Goal: Information Seeking & Learning: Find specific fact

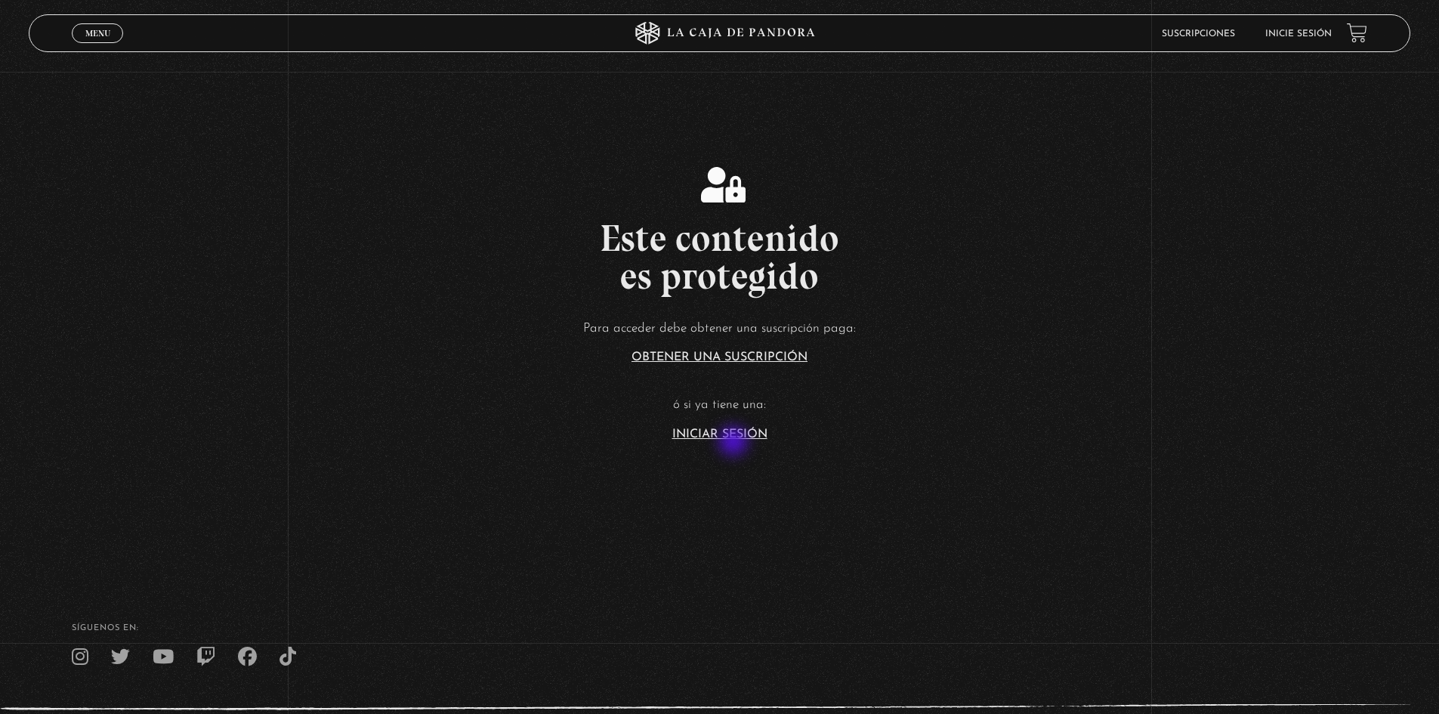
click at [735, 437] on link "Iniciar Sesión" at bounding box center [719, 434] width 95 height 12
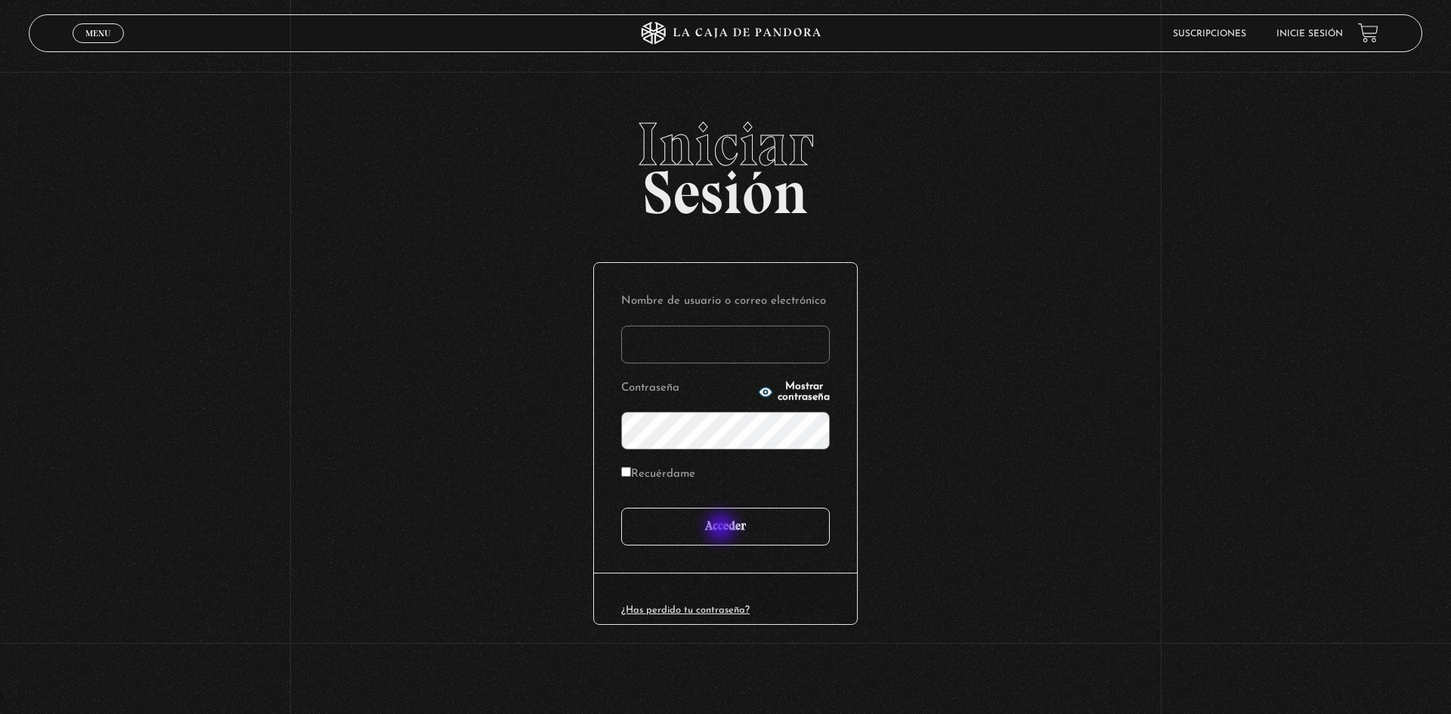
type input "[EMAIL_ADDRESS][DOMAIN_NAME]"
click at [722, 529] on input "Acceder" at bounding box center [725, 527] width 209 height 38
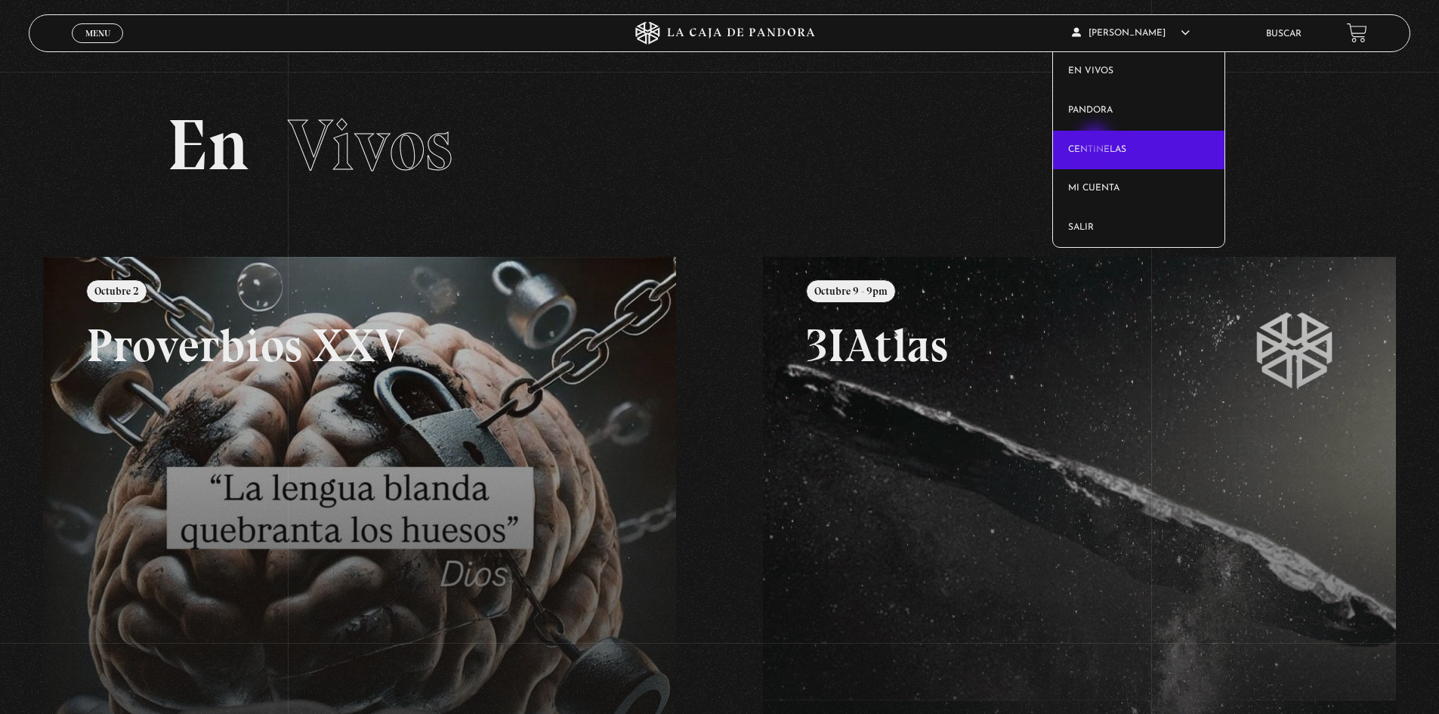
click at [1097, 141] on link "Centinelas" at bounding box center [1138, 150] width 171 height 39
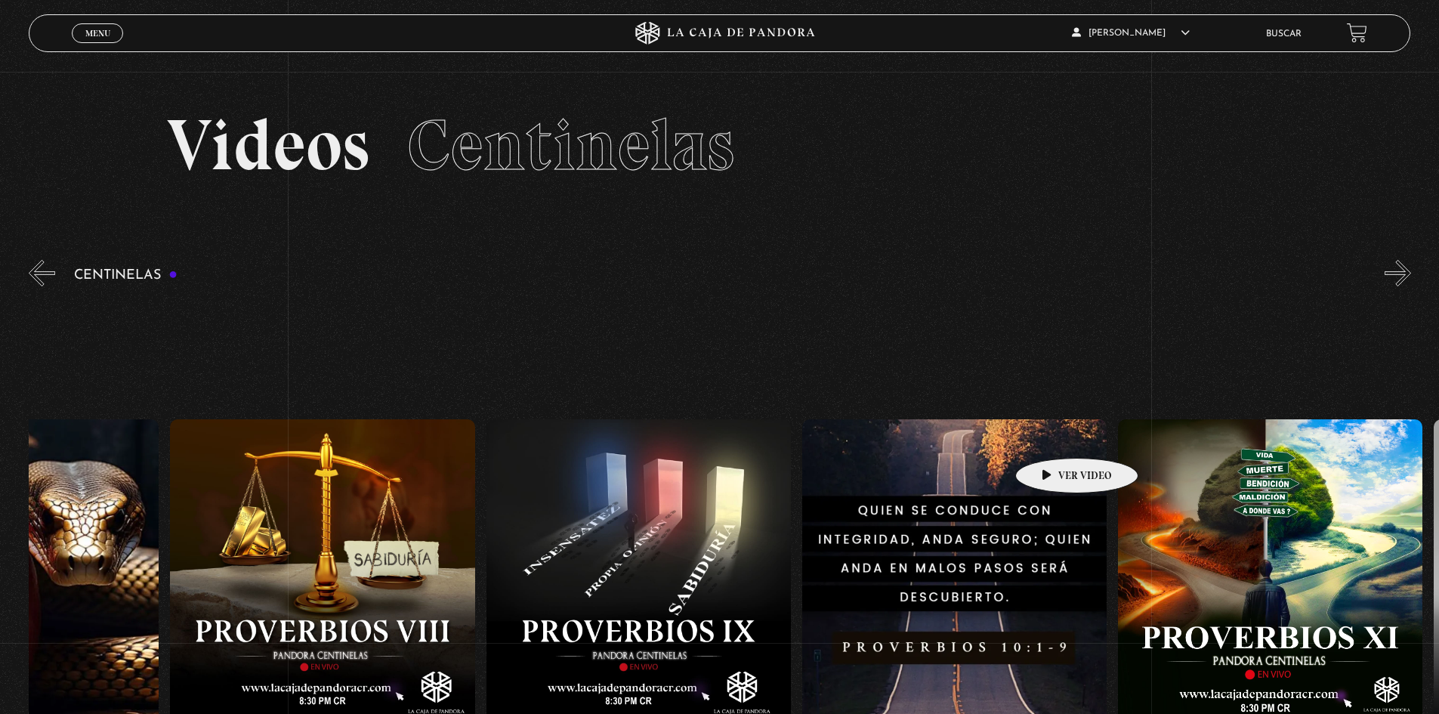
drag, startPoint x: 1100, startPoint y: 428, endPoint x: 497, endPoint y: 474, distance: 604.6
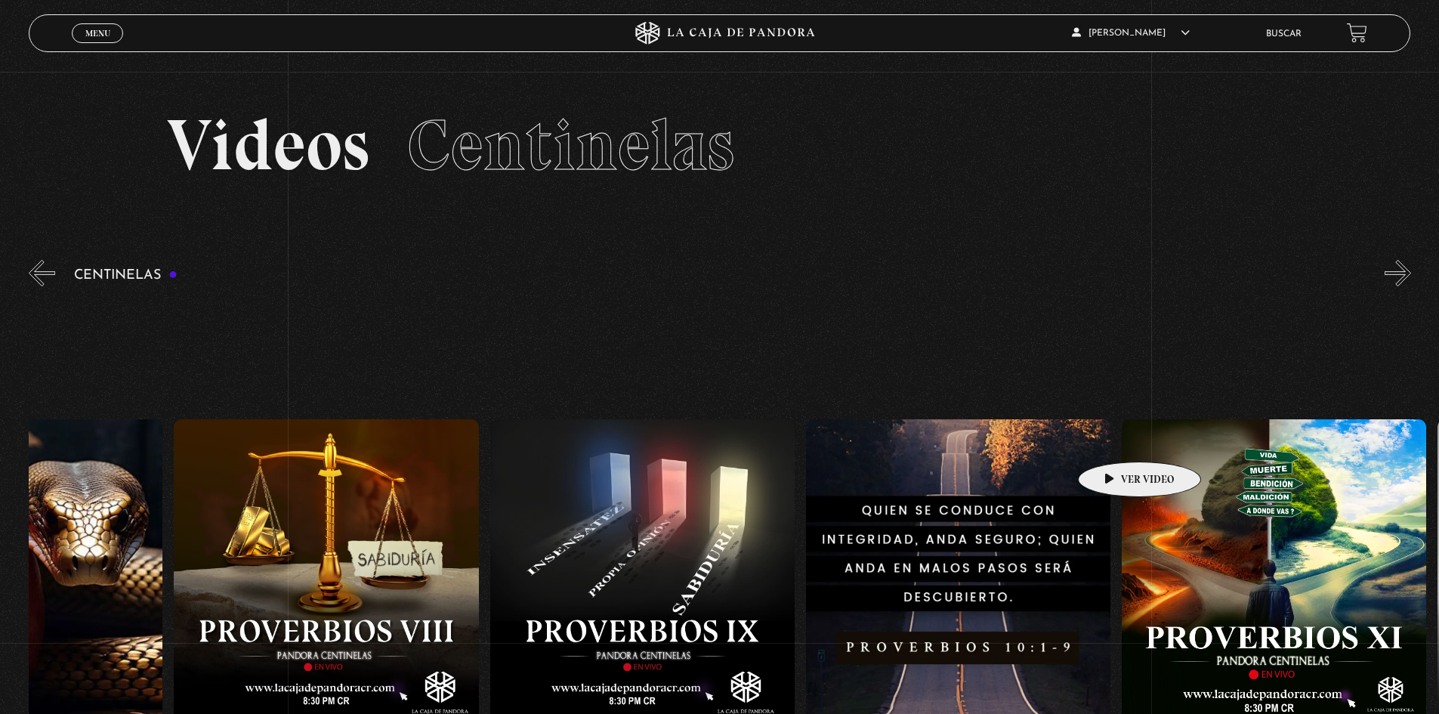
drag, startPoint x: 1106, startPoint y: 439, endPoint x: 548, endPoint y: 456, distance: 558.6
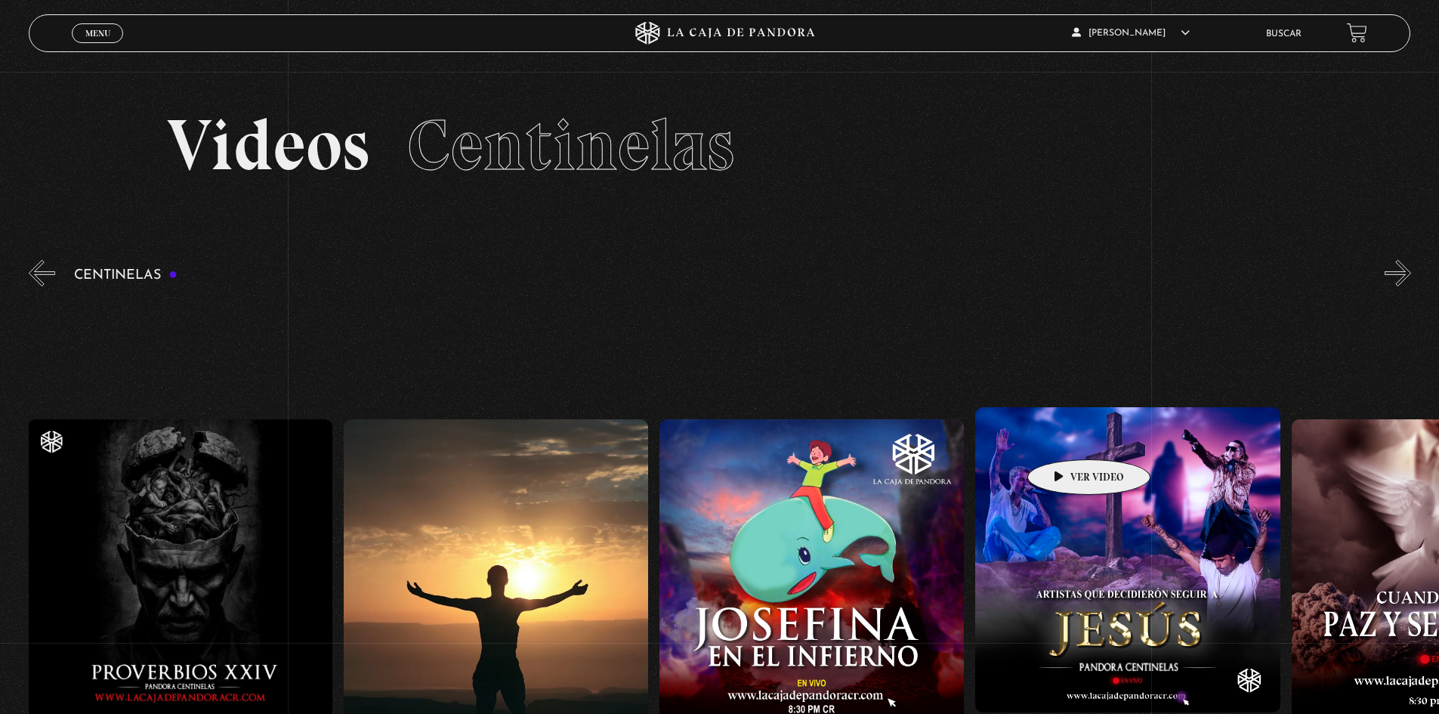
drag, startPoint x: 1074, startPoint y: 437, endPoint x: 545, endPoint y: 447, distance: 528.9
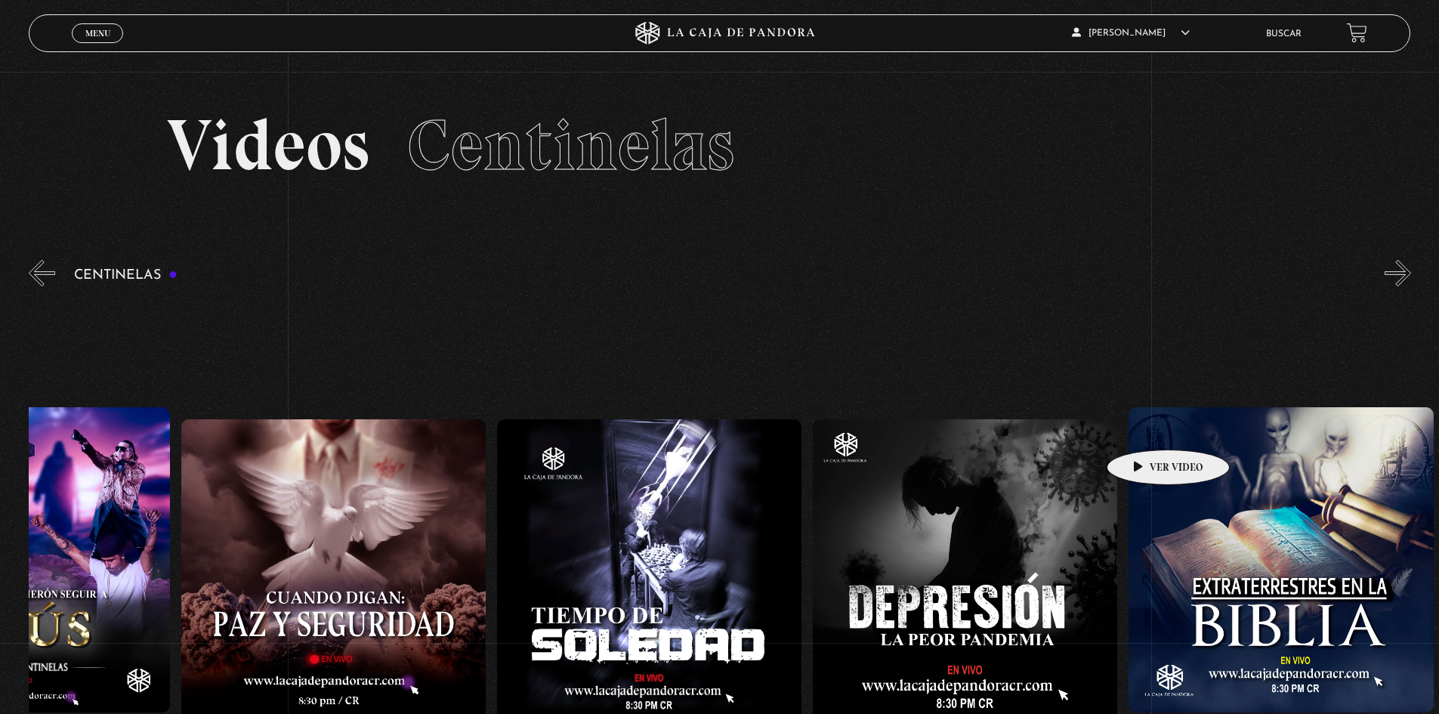
drag, startPoint x: 1141, startPoint y: 426, endPoint x: 512, endPoint y: 464, distance: 629.7
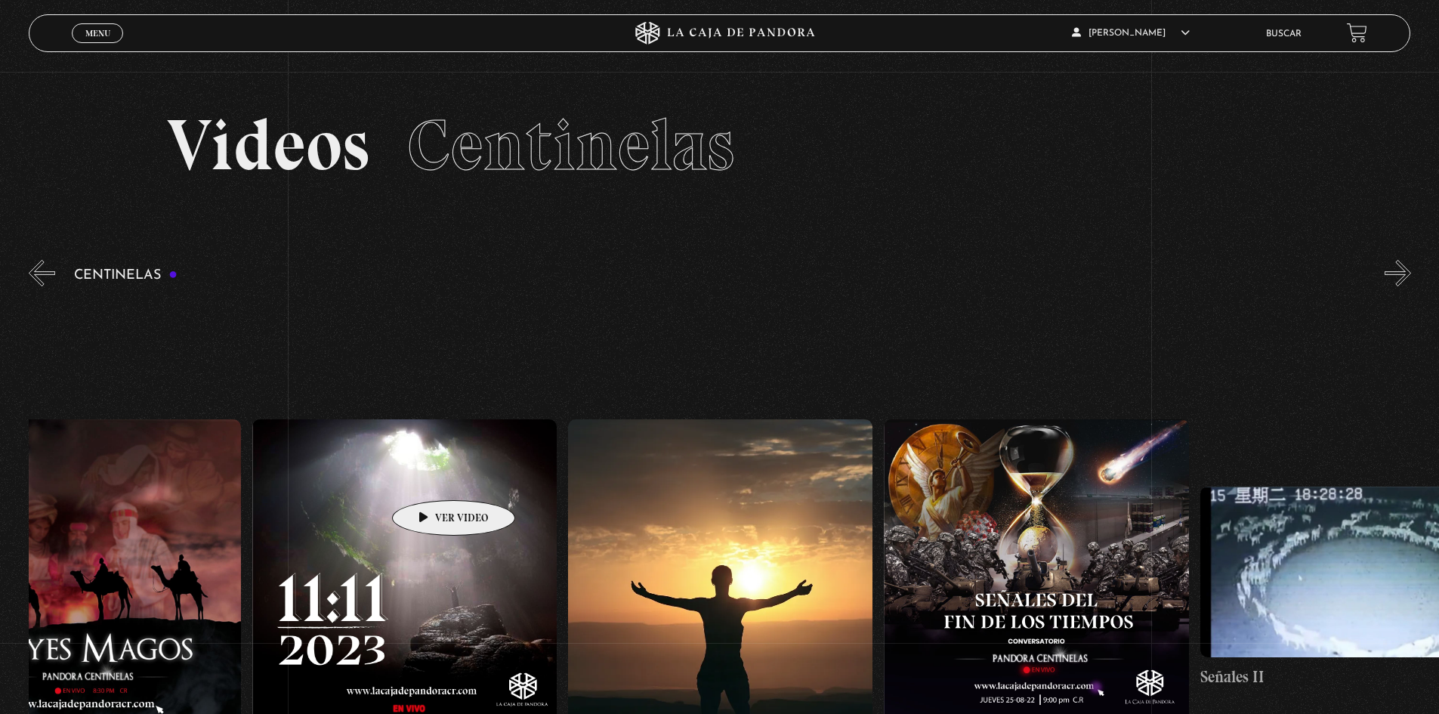
drag, startPoint x: 1165, startPoint y: 456, endPoint x: 812, endPoint y: 451, distance: 352.8
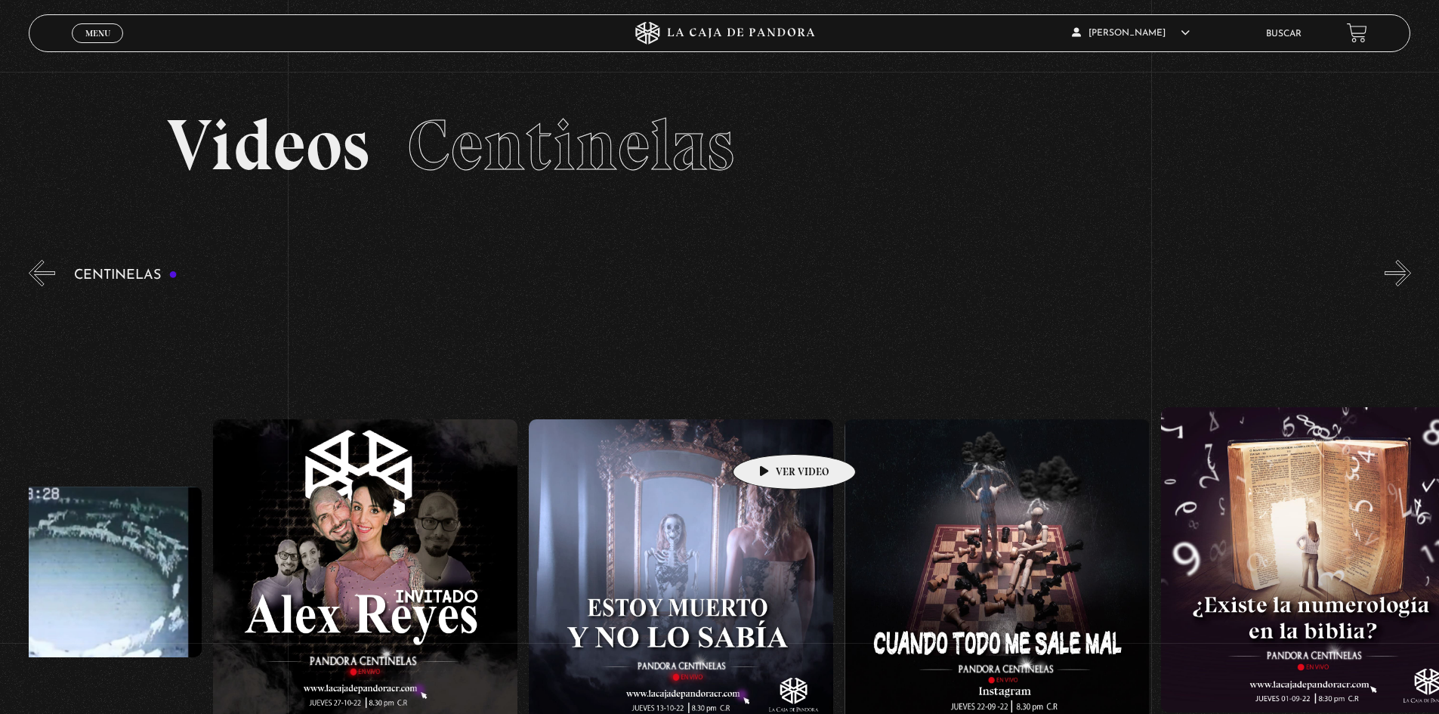
scroll to position [0, 18789]
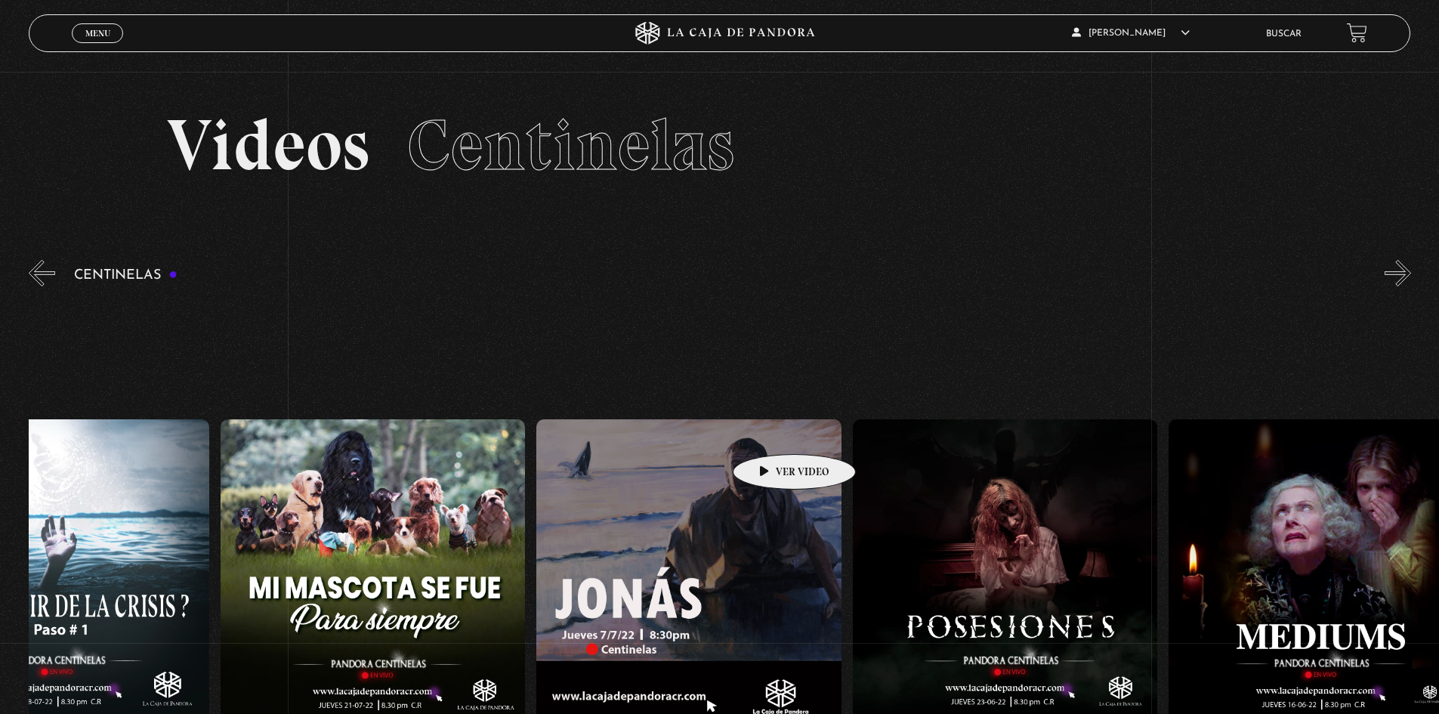
drag, startPoint x: 1179, startPoint y: 405, endPoint x: 580, endPoint y: 445, distance: 600.4
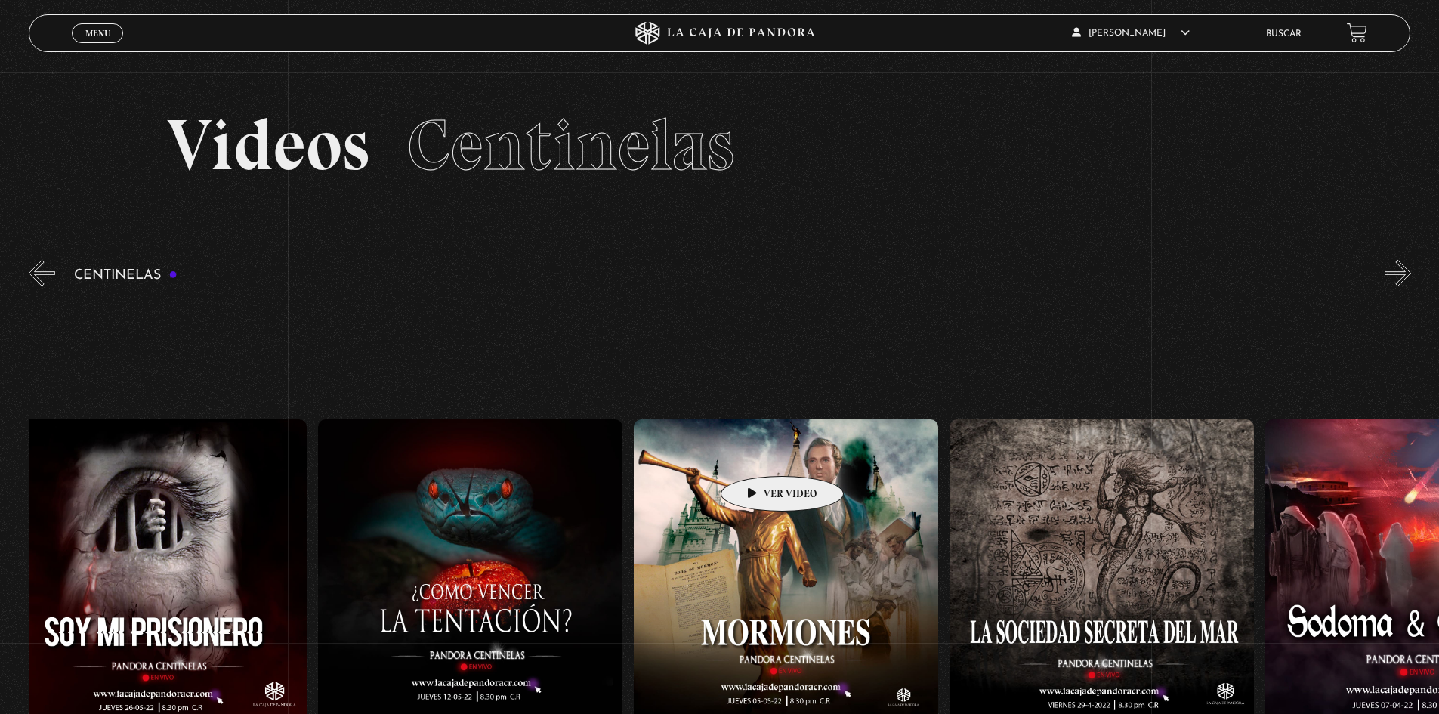
scroll to position [0, 21150]
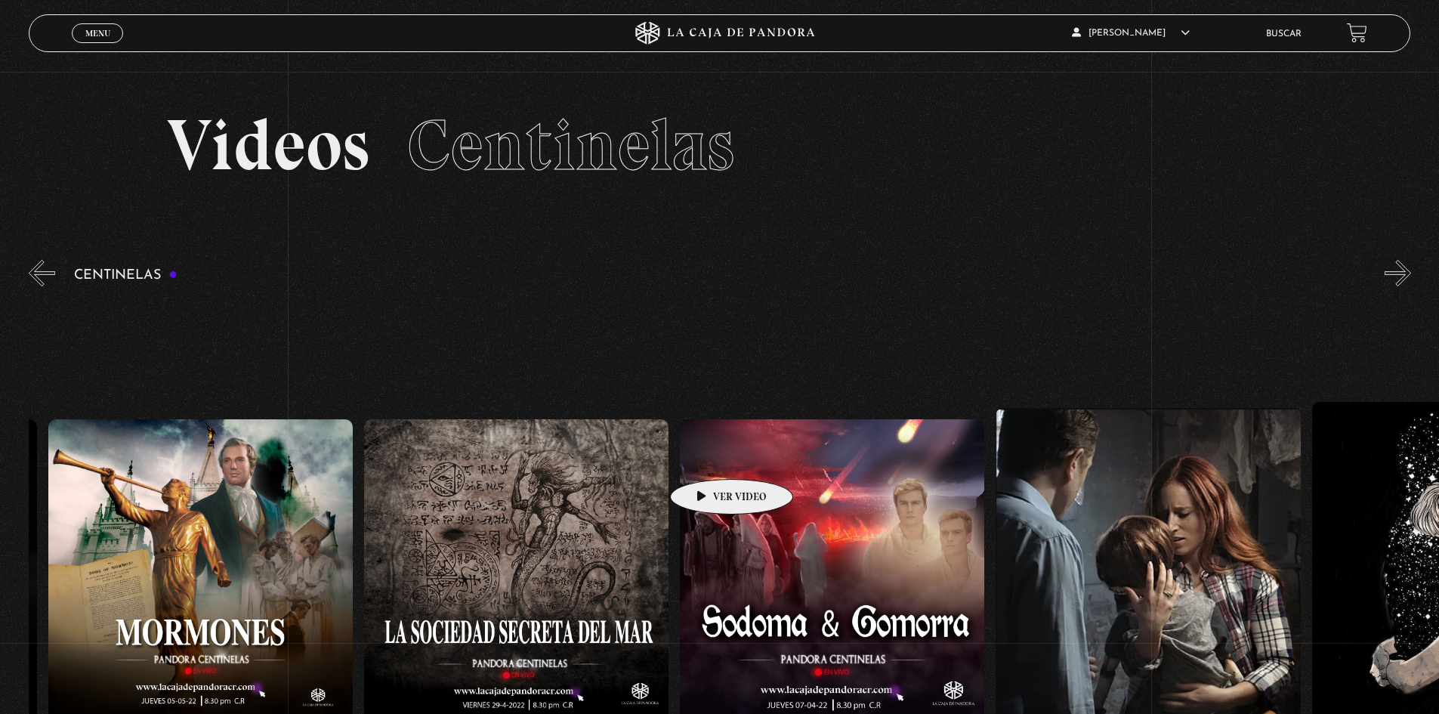
drag, startPoint x: 1180, startPoint y: 420, endPoint x: 708, endPoint y: 456, distance: 473.6
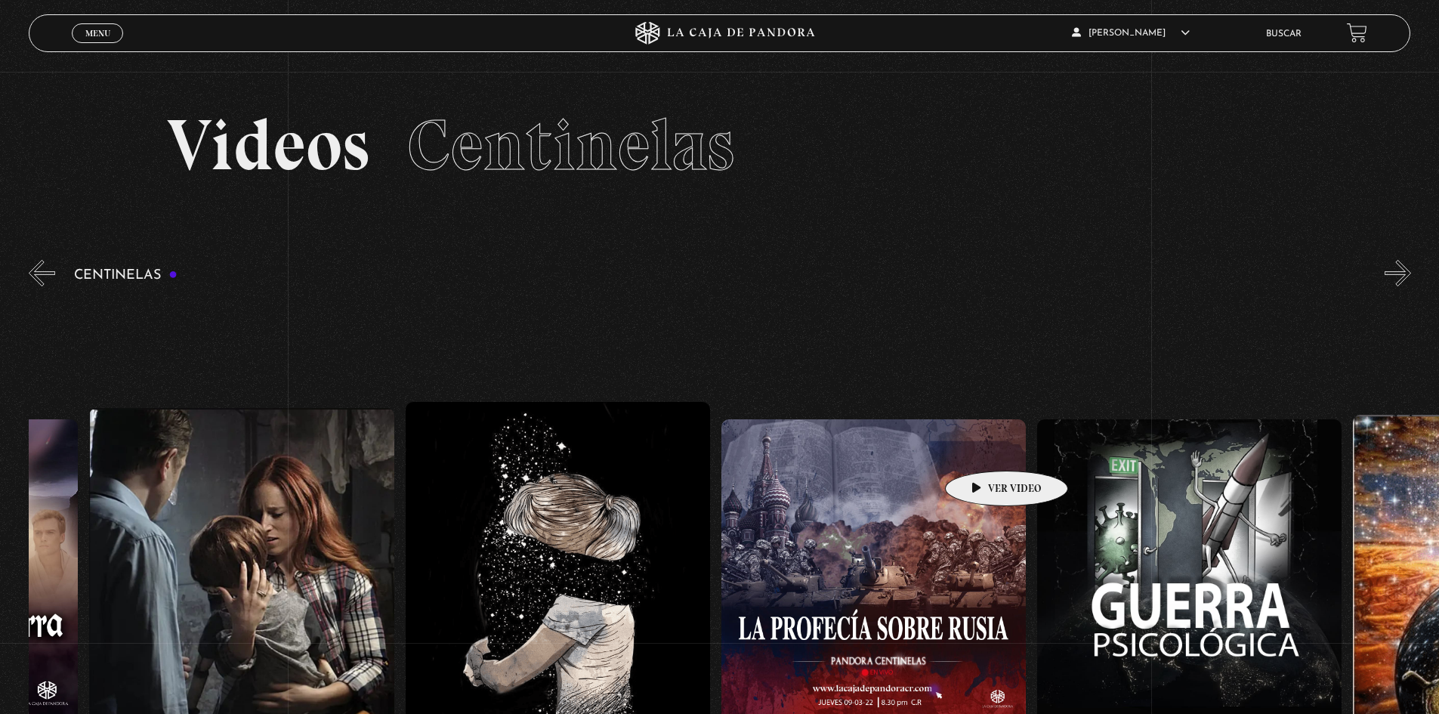
scroll to position [0, 23046]
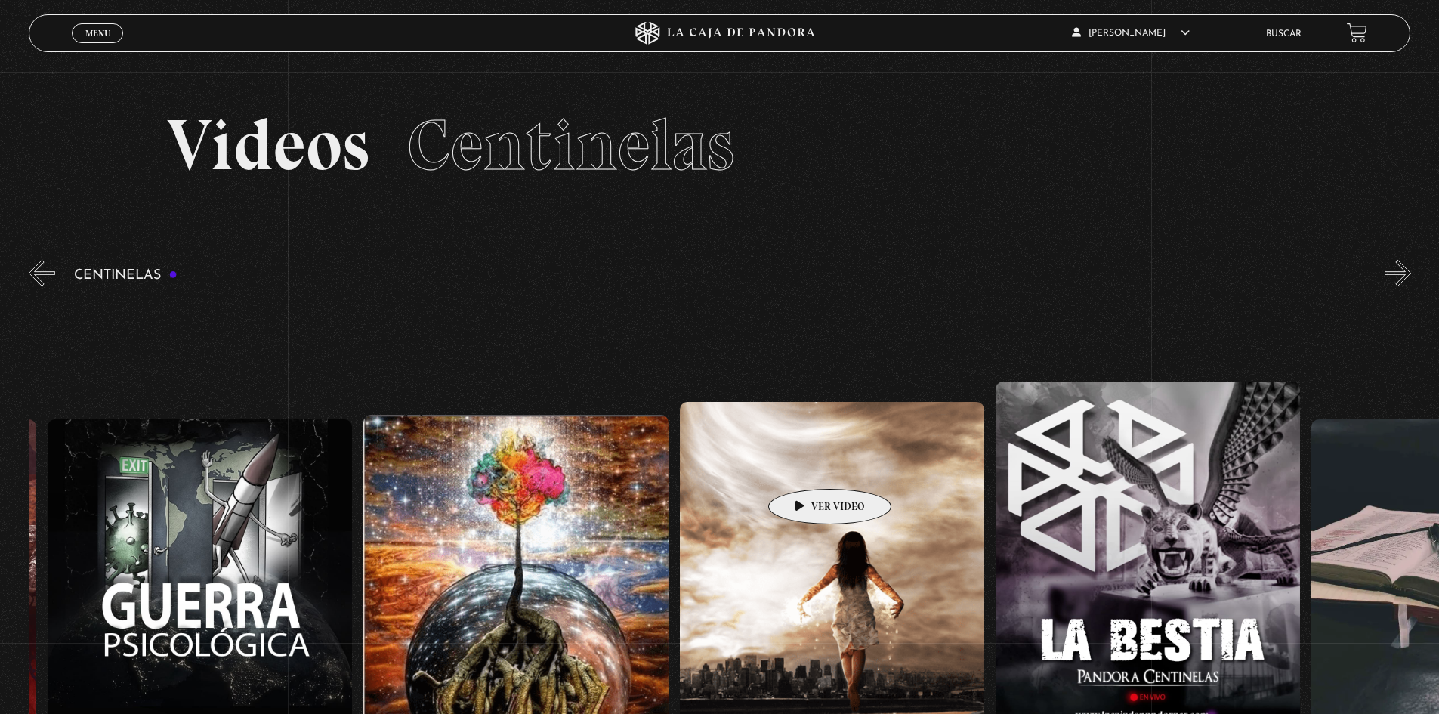
drag, startPoint x: 1185, startPoint y: 417, endPoint x: 806, endPoint y: 466, distance: 382.4
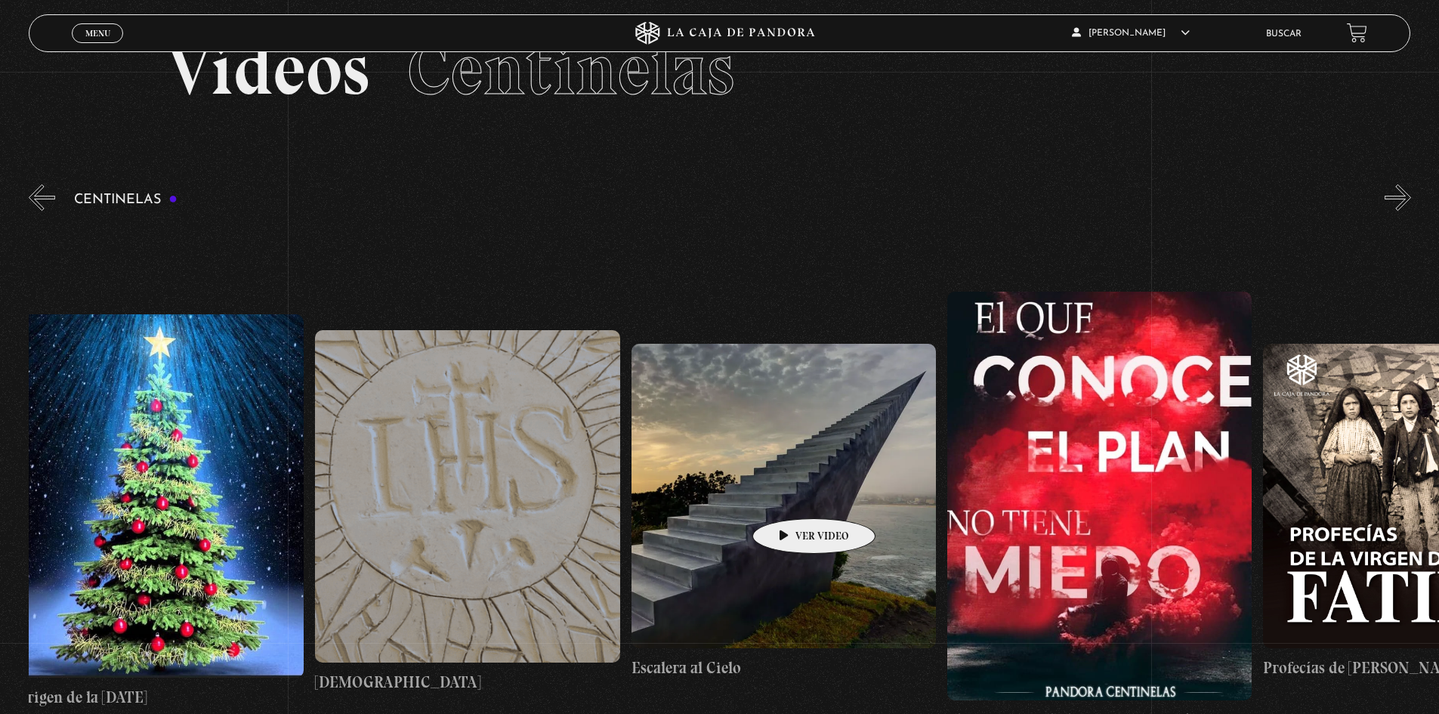
scroll to position [0, 25116]
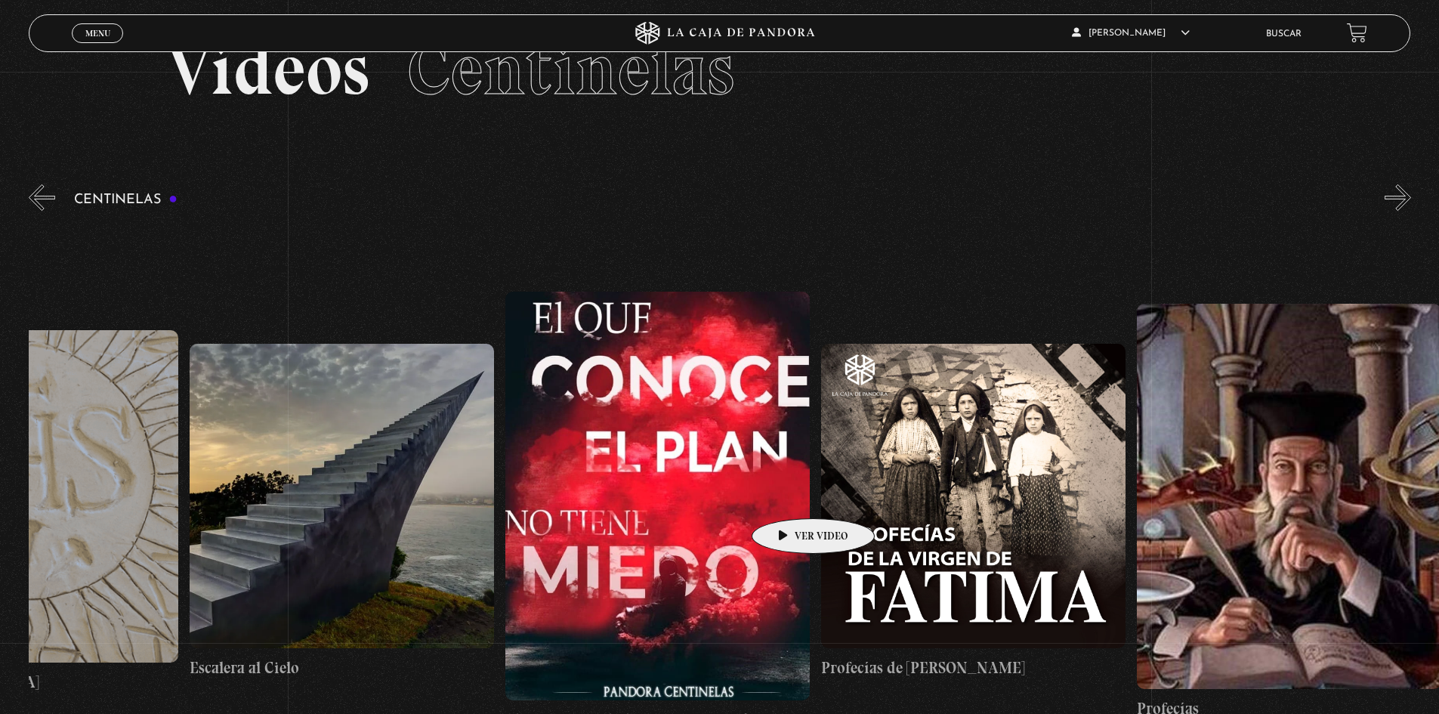
drag, startPoint x: 1203, startPoint y: 453, endPoint x: 789, endPoint y: 496, distance: 416.2
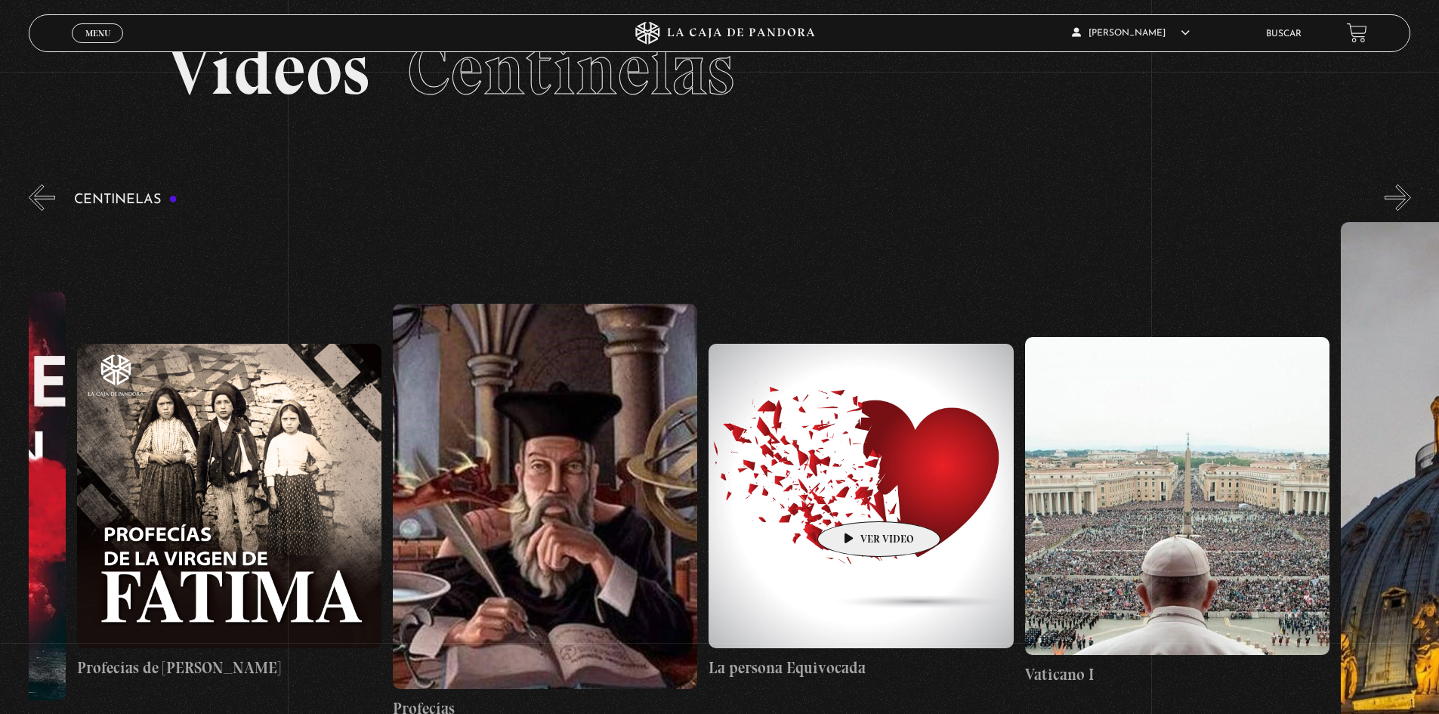
scroll to position [0, 26204]
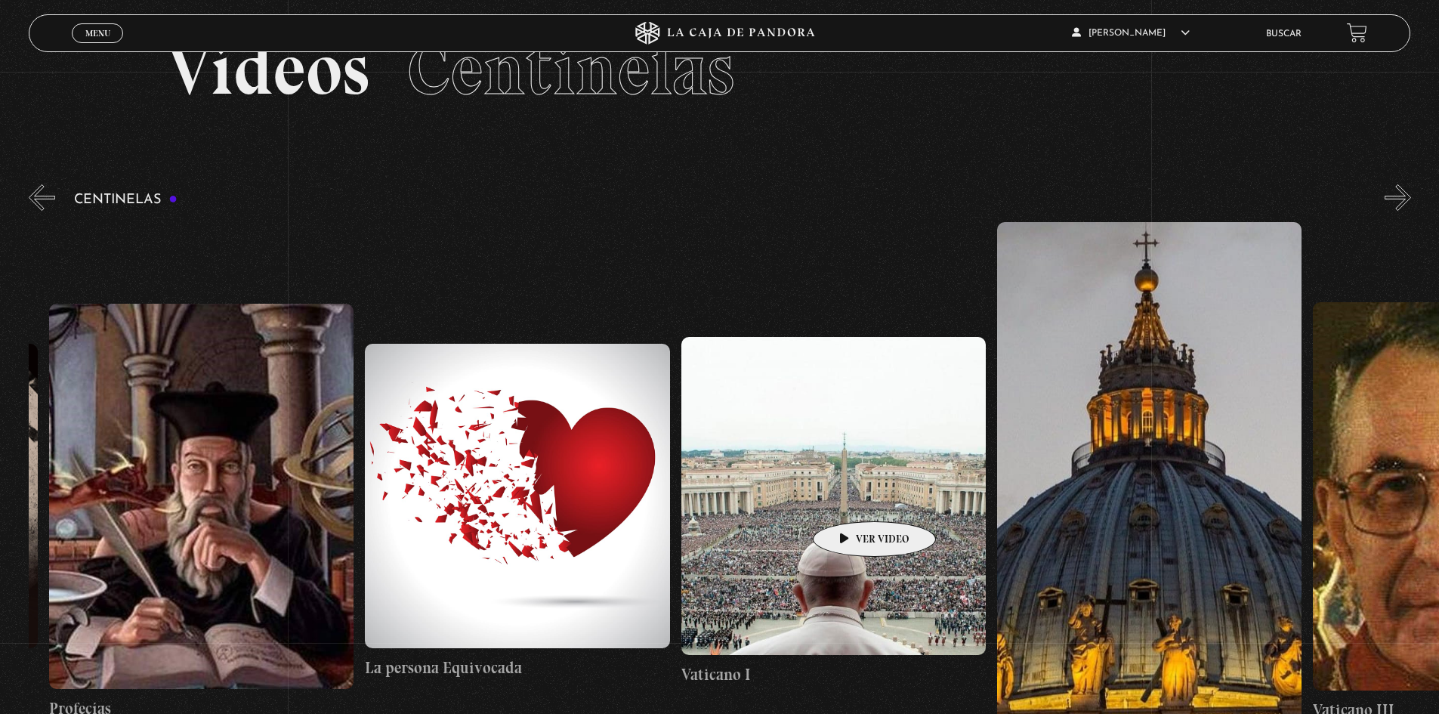
drag, startPoint x: 1068, startPoint y: 484, endPoint x: 851, endPoint y: 499, distance: 218.1
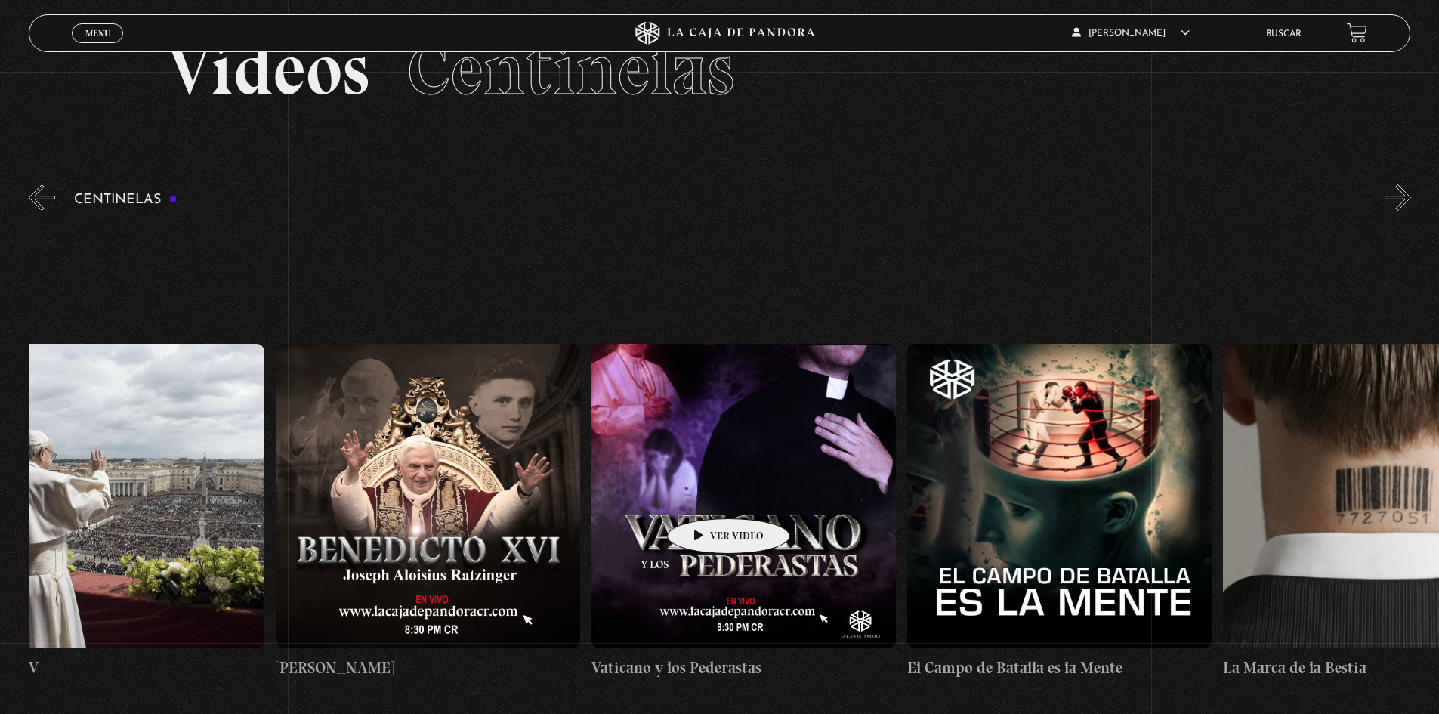
scroll to position [0, 27885]
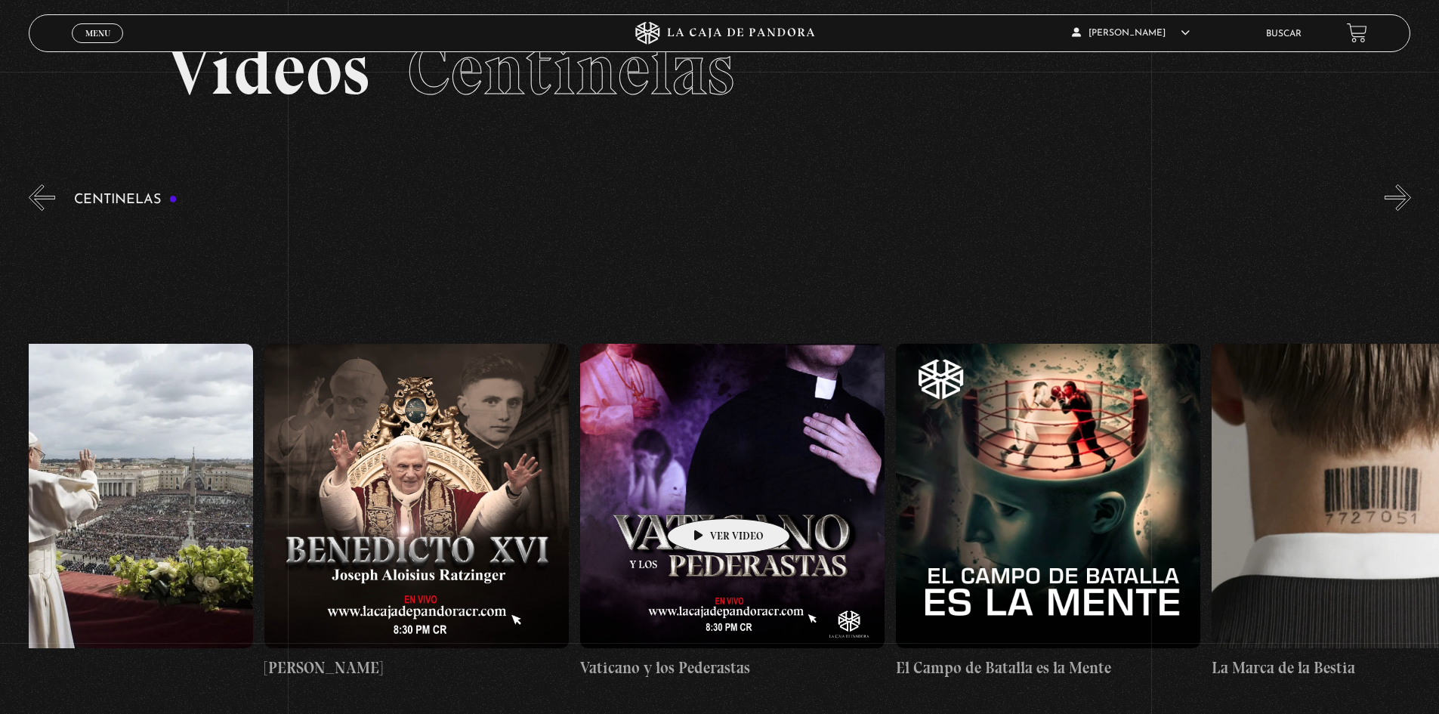
drag, startPoint x: 1041, startPoint y: 484, endPoint x: 705, endPoint y: 496, distance: 336.4
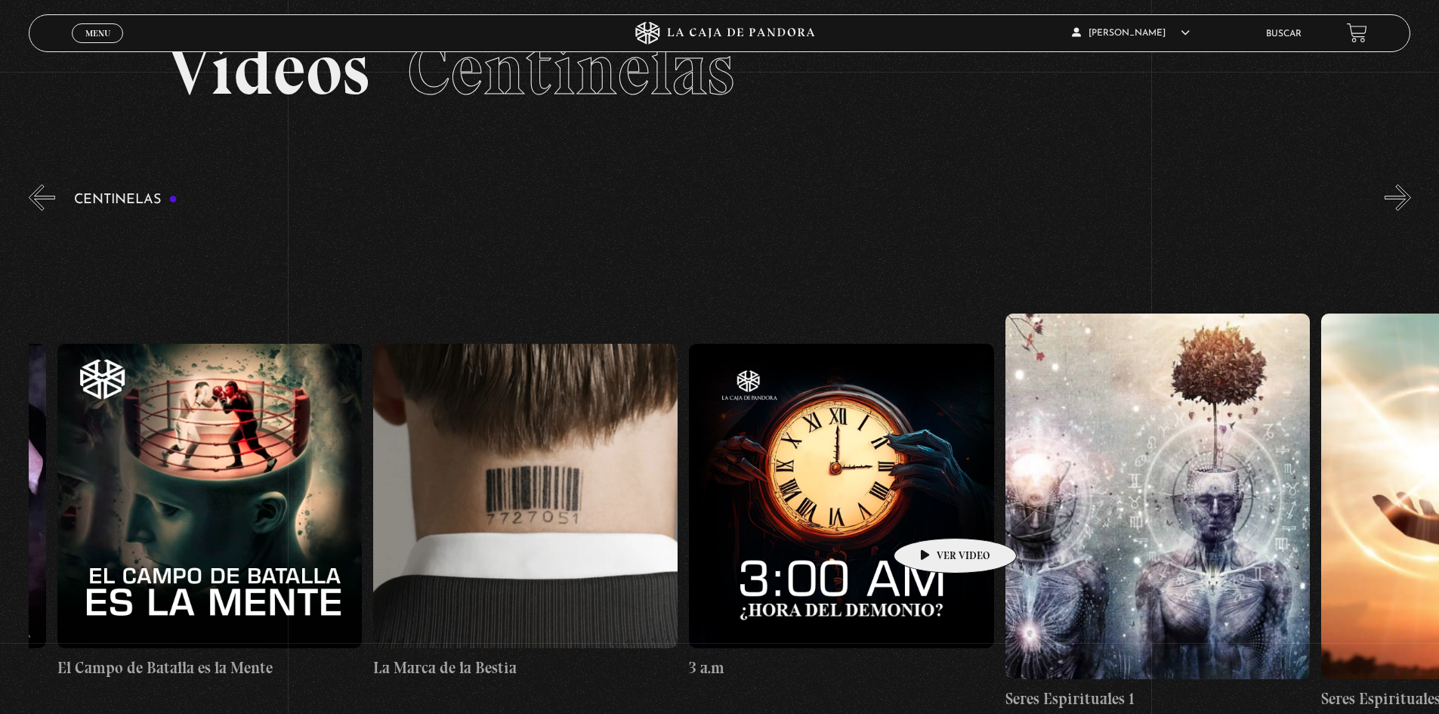
scroll to position [0, 28784]
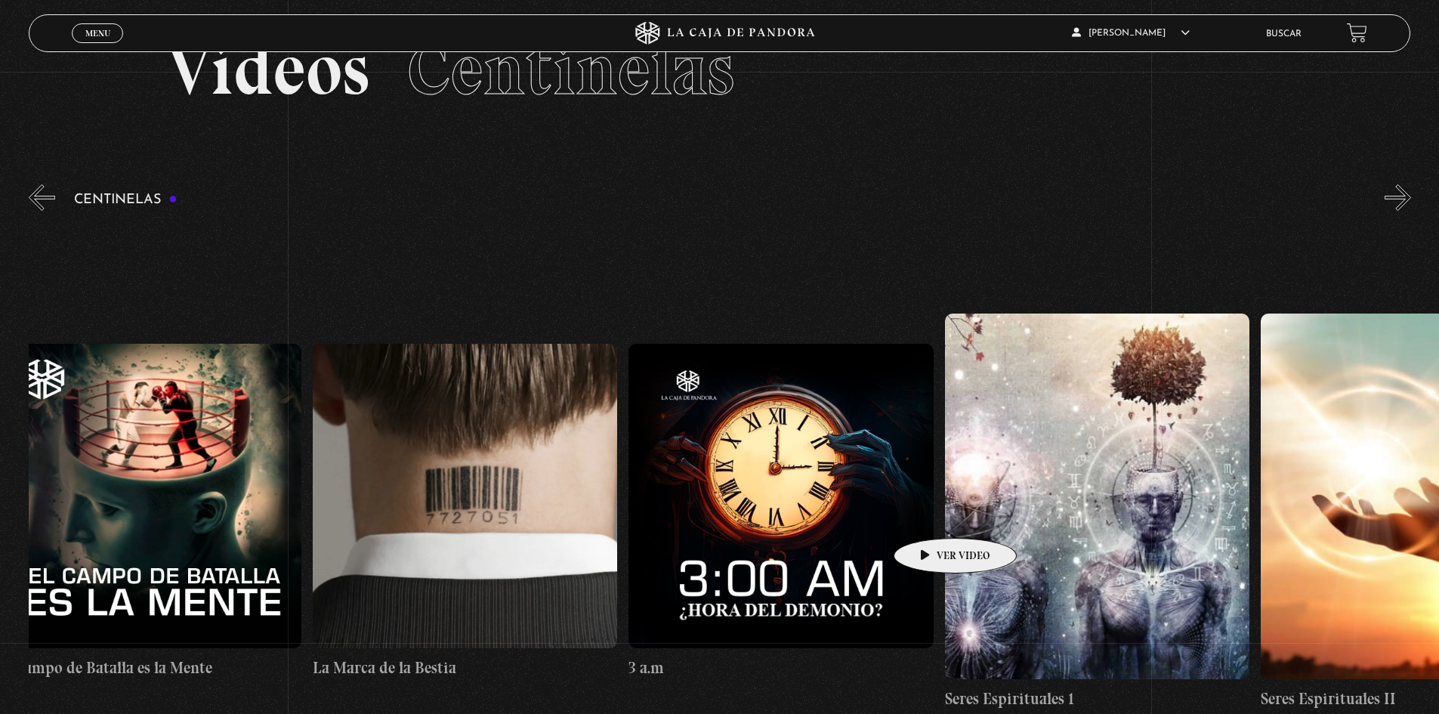
drag, startPoint x: 1099, startPoint y: 537, endPoint x: 932, endPoint y: 515, distance: 169.1
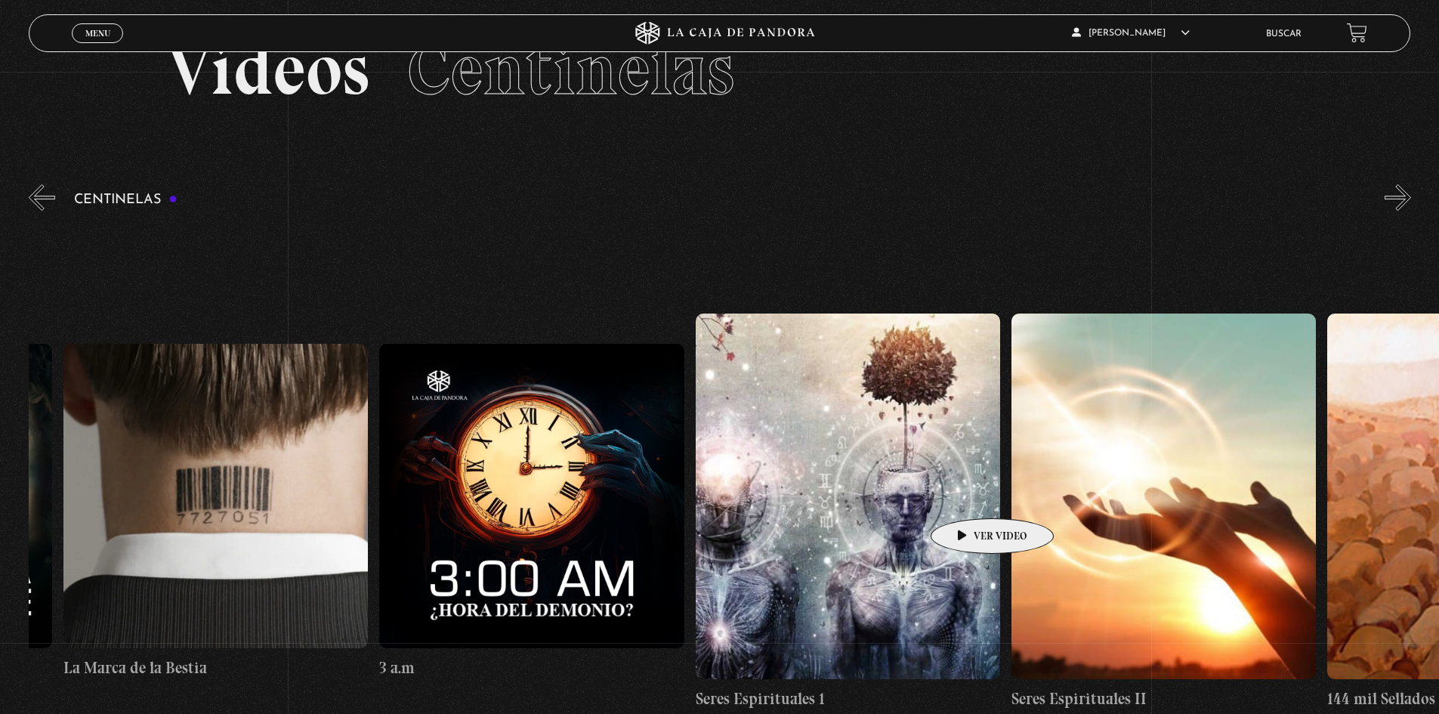
scroll to position [0, 30117]
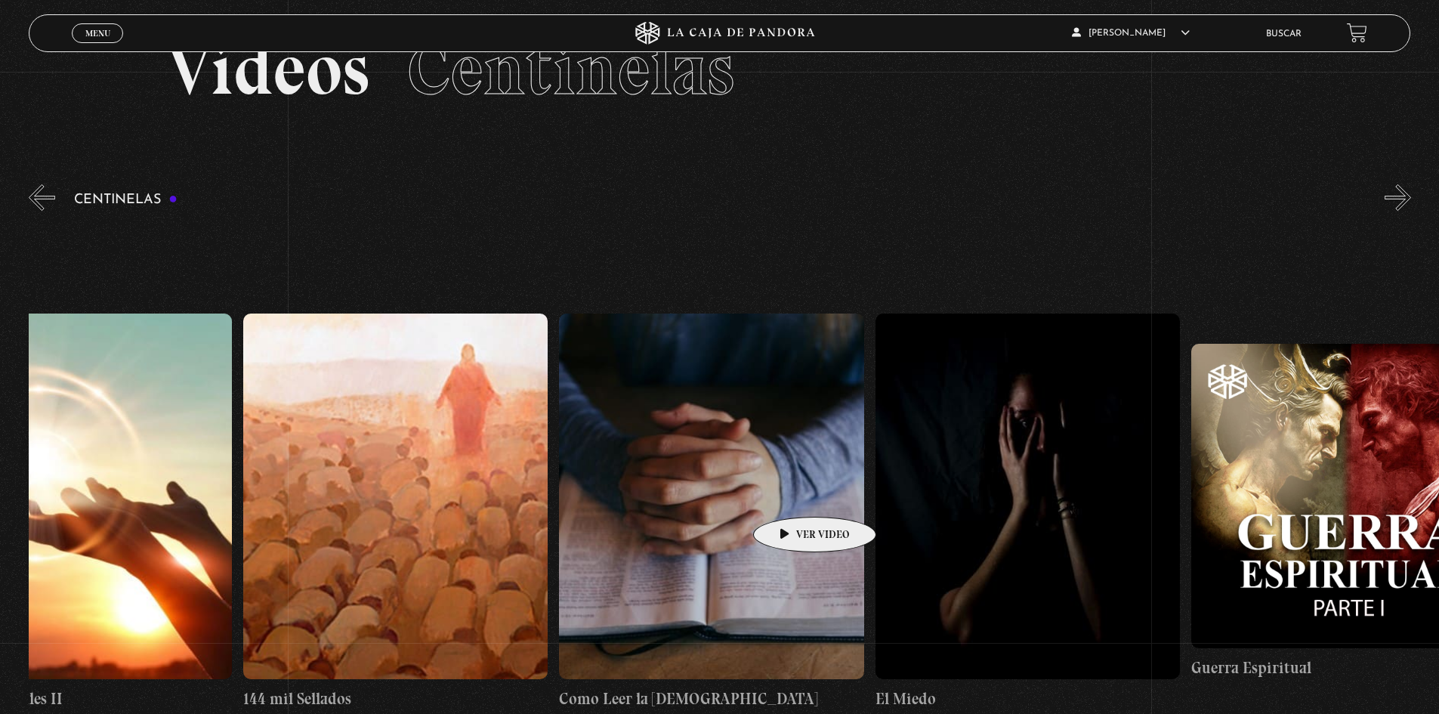
drag, startPoint x: 1059, startPoint y: 508, endPoint x: 791, endPoint y: 494, distance: 268.5
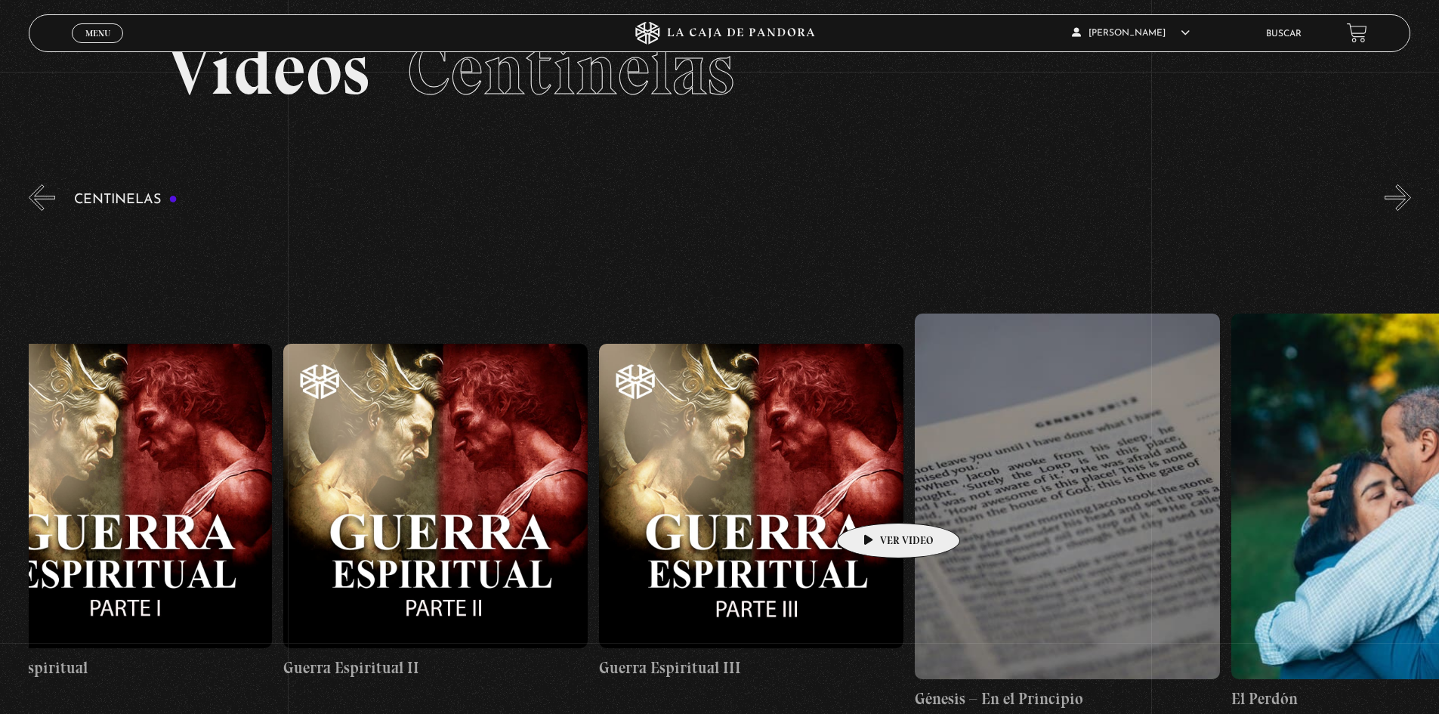
drag, startPoint x: 1120, startPoint y: 500, endPoint x: 875, endPoint y: 500, distance: 244.8
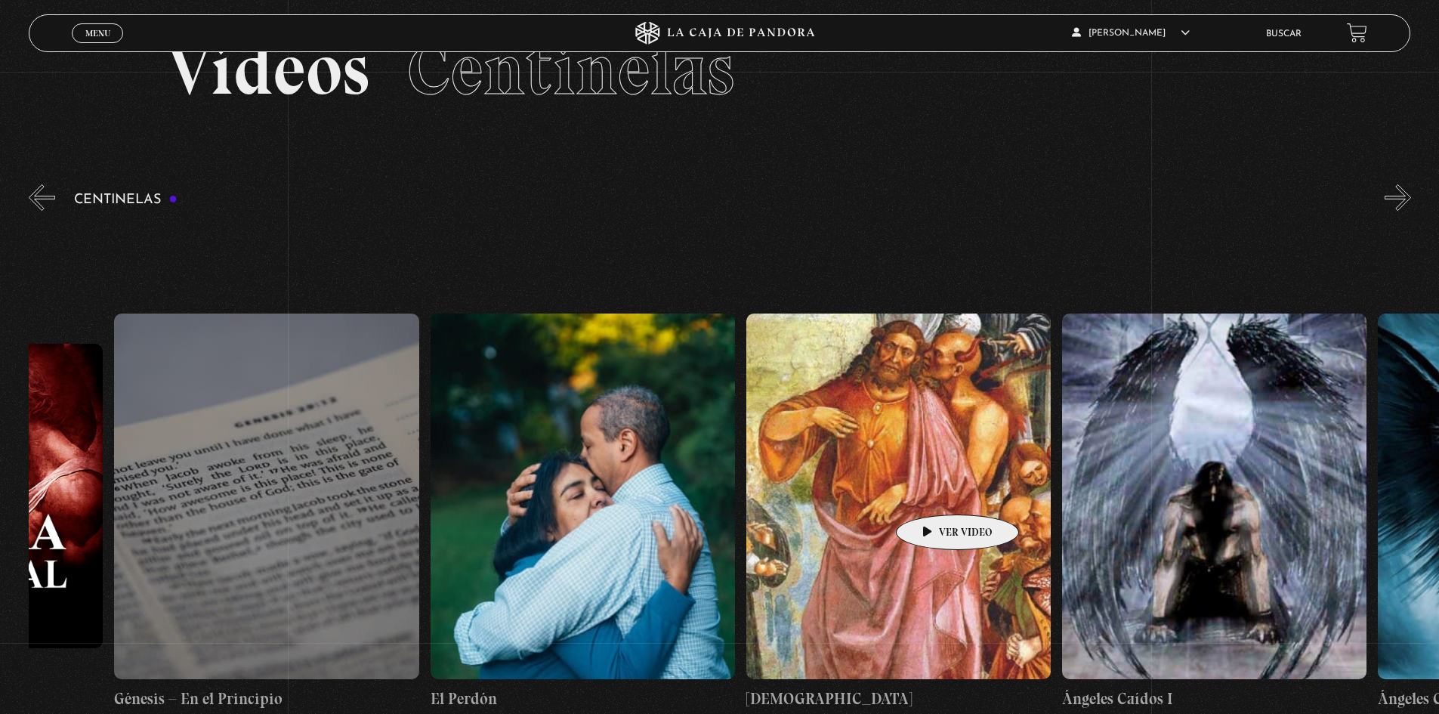
scroll to position [0, 32233]
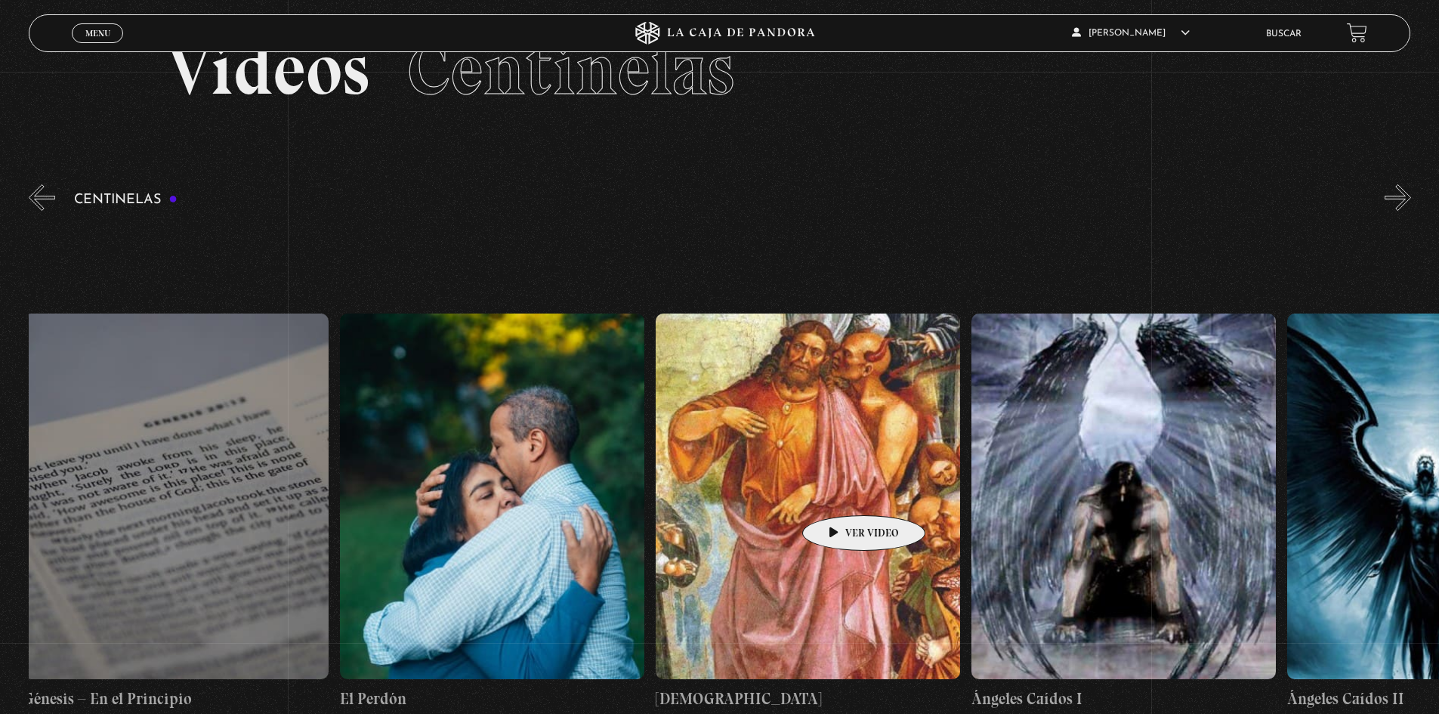
drag, startPoint x: 996, startPoint y: 492, endPoint x: 840, endPoint y: 493, distance: 155.6
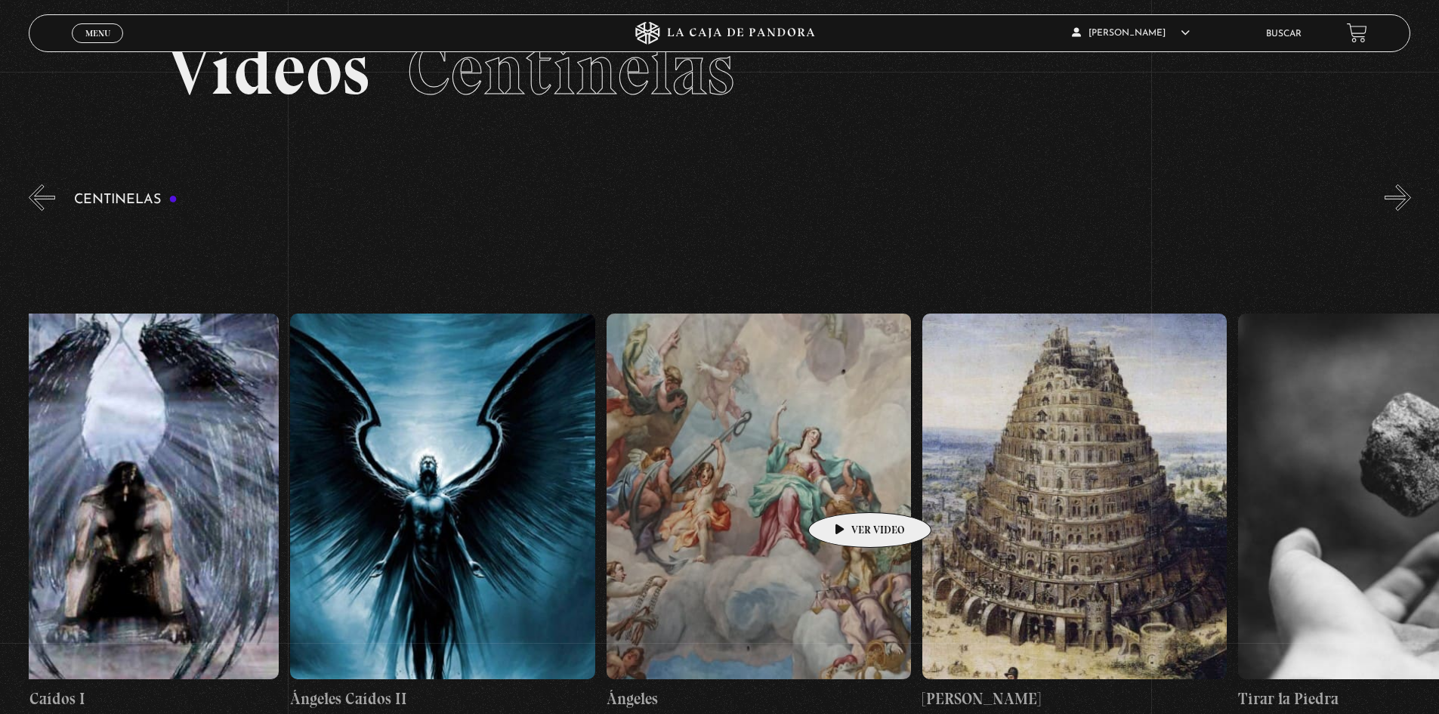
drag, startPoint x: 1046, startPoint y: 489, endPoint x: 846, endPoint y: 490, distance: 199.4
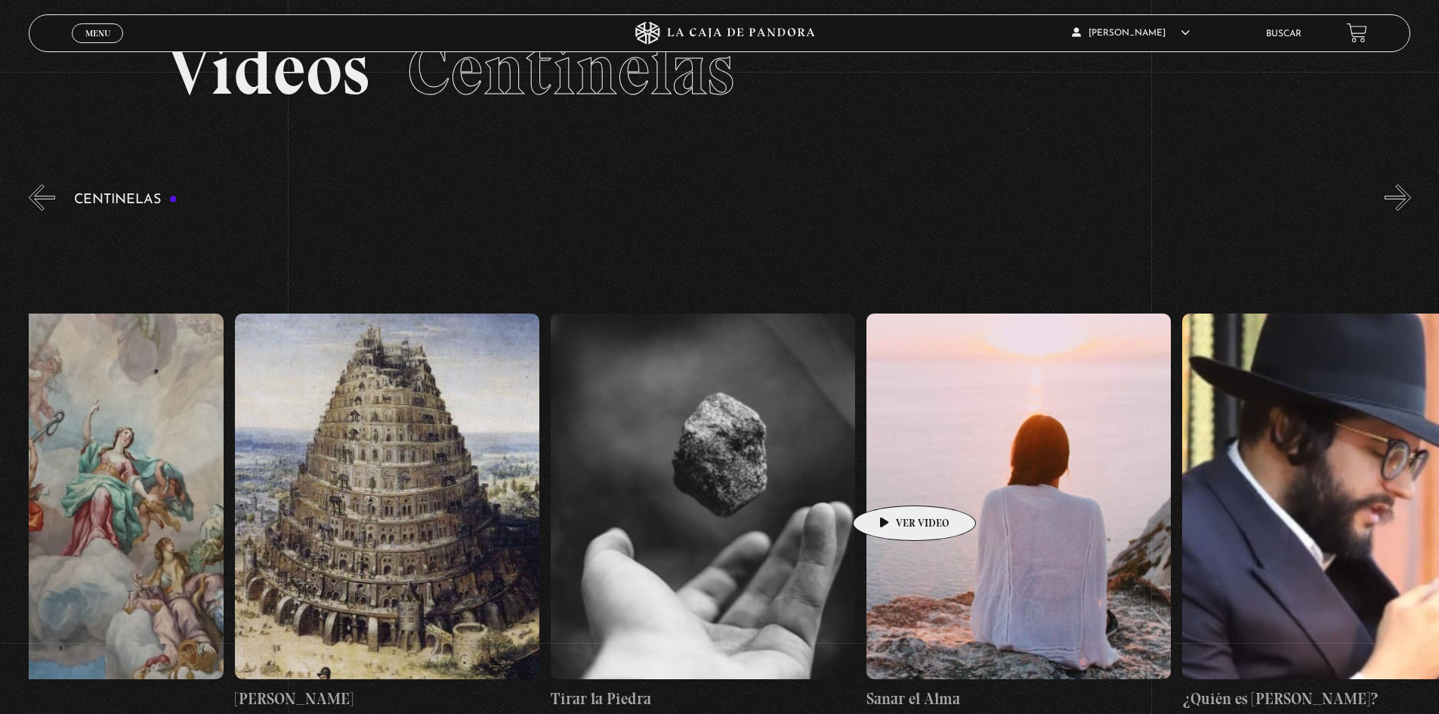
scroll to position [0, 33925]
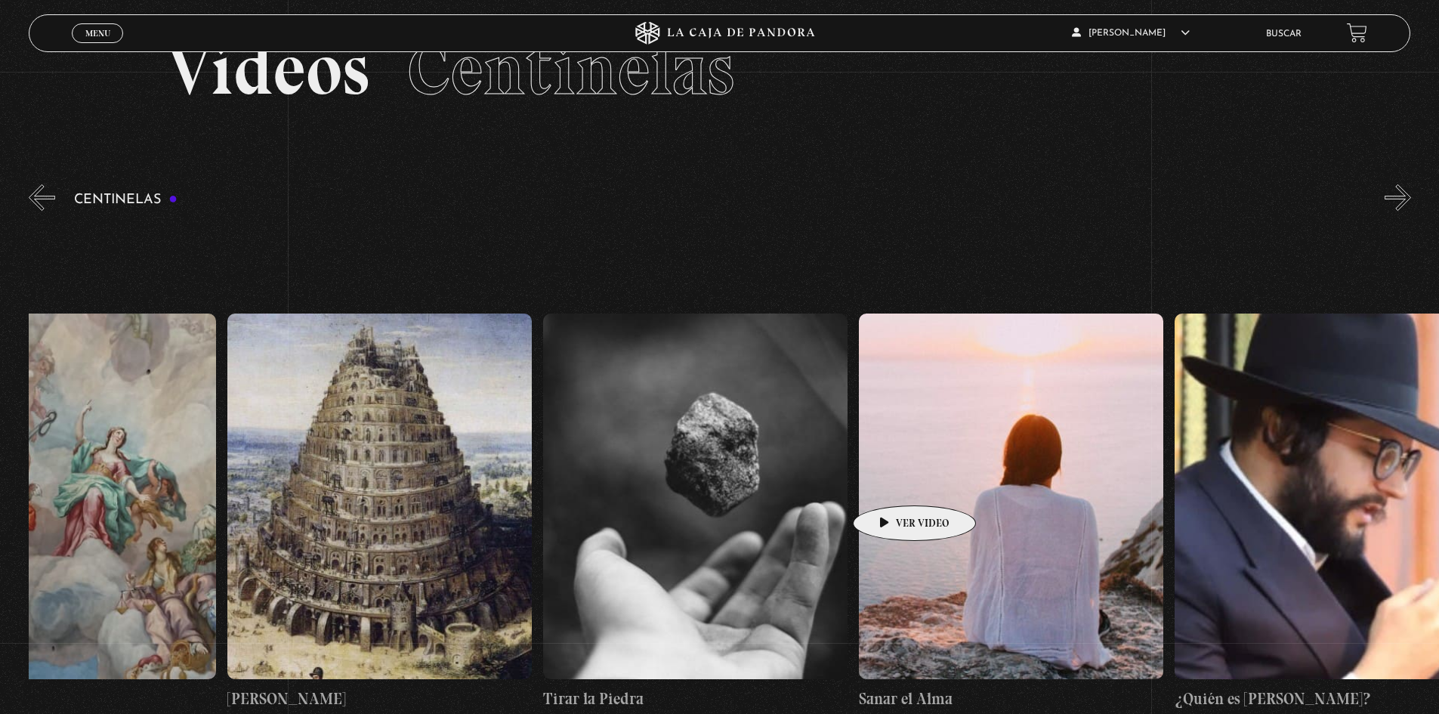
drag, startPoint x: 976, startPoint y: 484, endPoint x: 891, endPoint y: 483, distance: 85.4
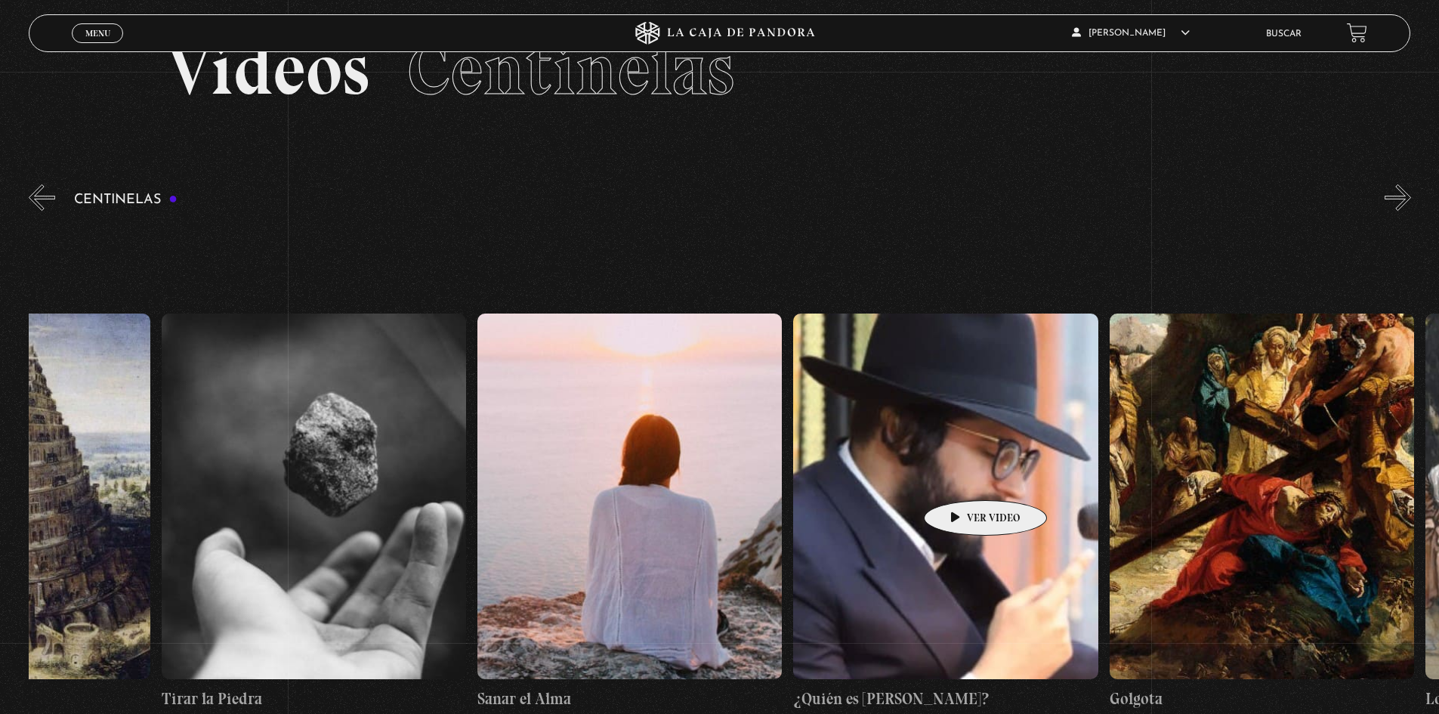
scroll to position [0, 34397]
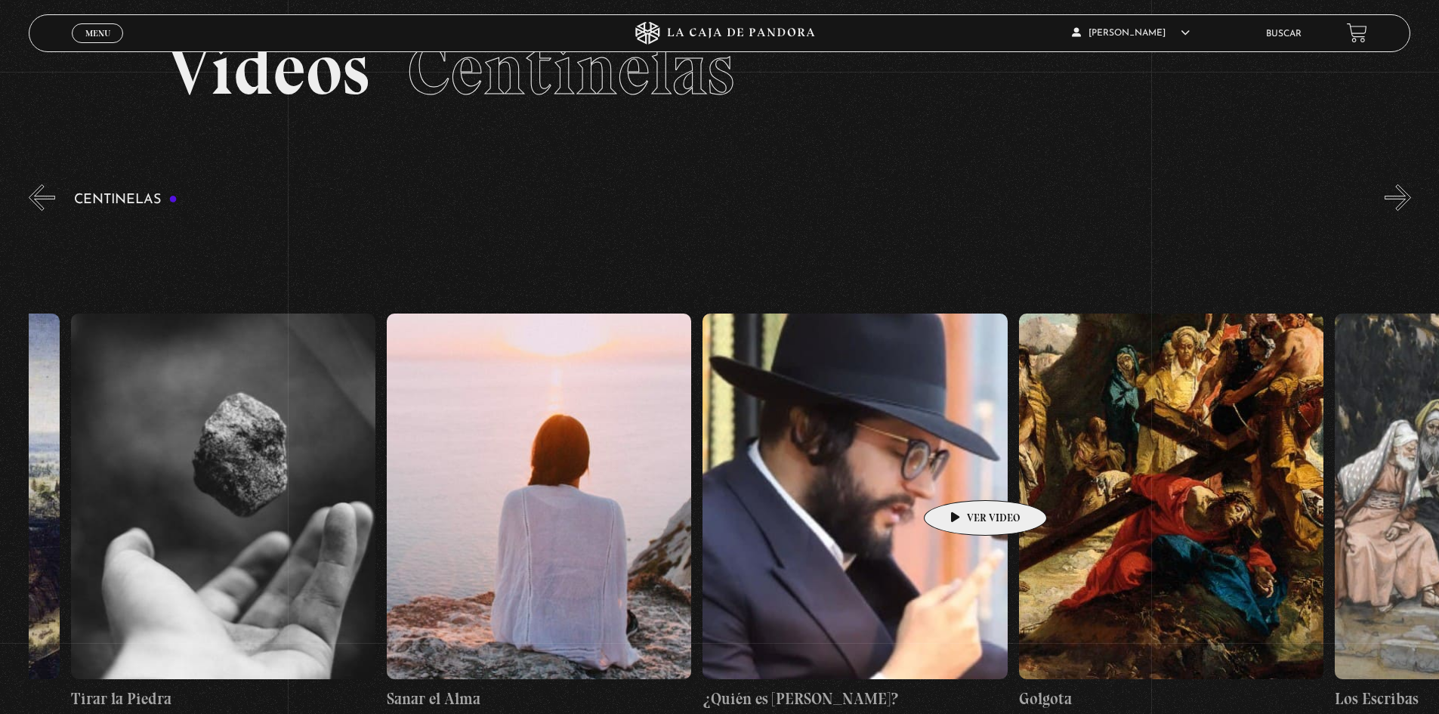
drag, startPoint x: 1043, startPoint y: 477, endPoint x: 961, endPoint y: 477, distance: 81.6
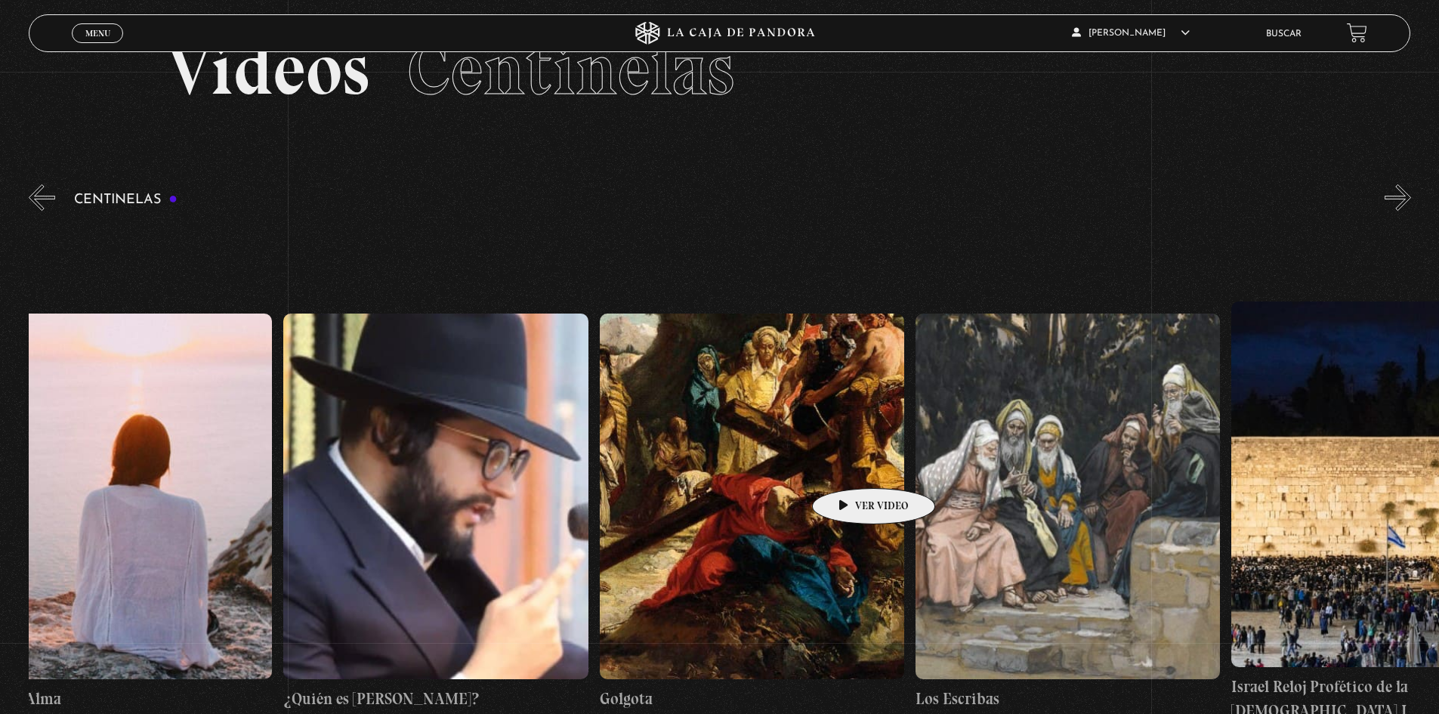
scroll to position [0, 35274]
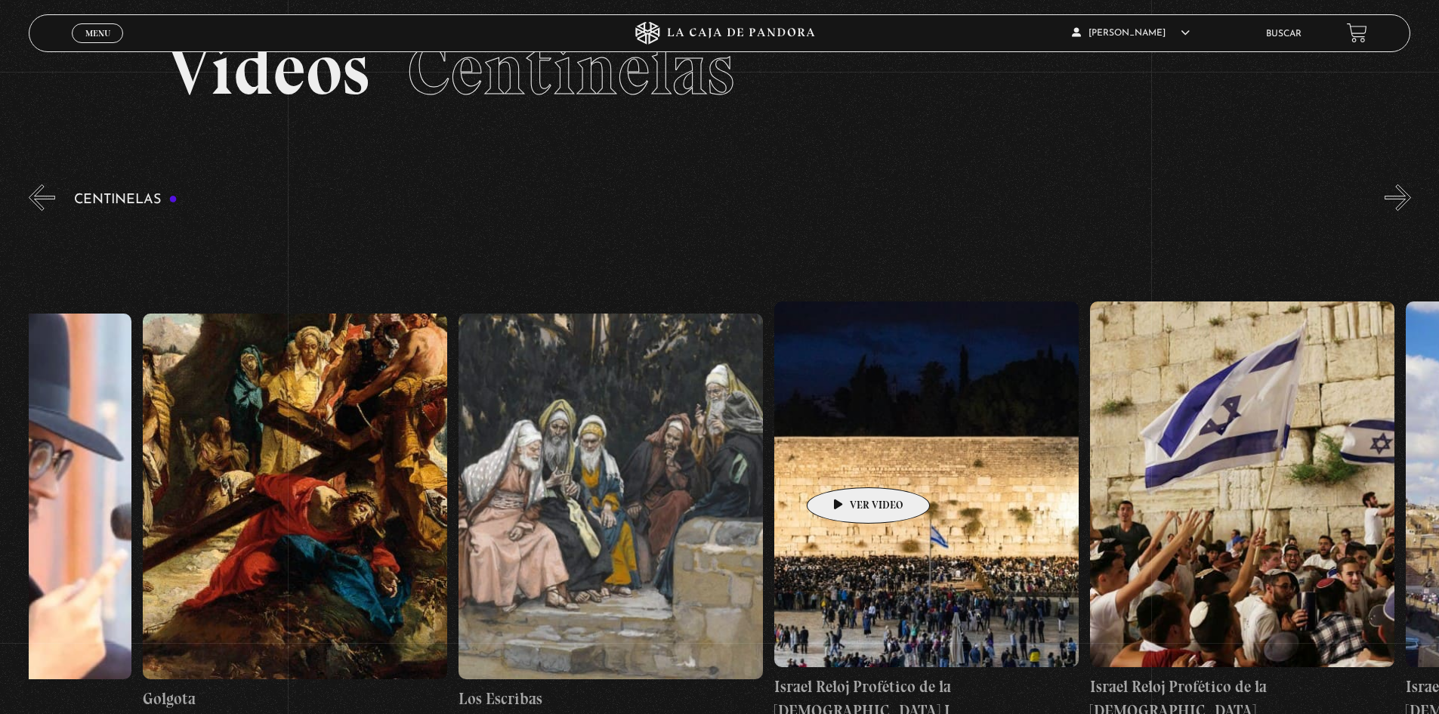
drag, startPoint x: 1020, startPoint y: 465, endPoint x: 845, endPoint y: 465, distance: 175.3
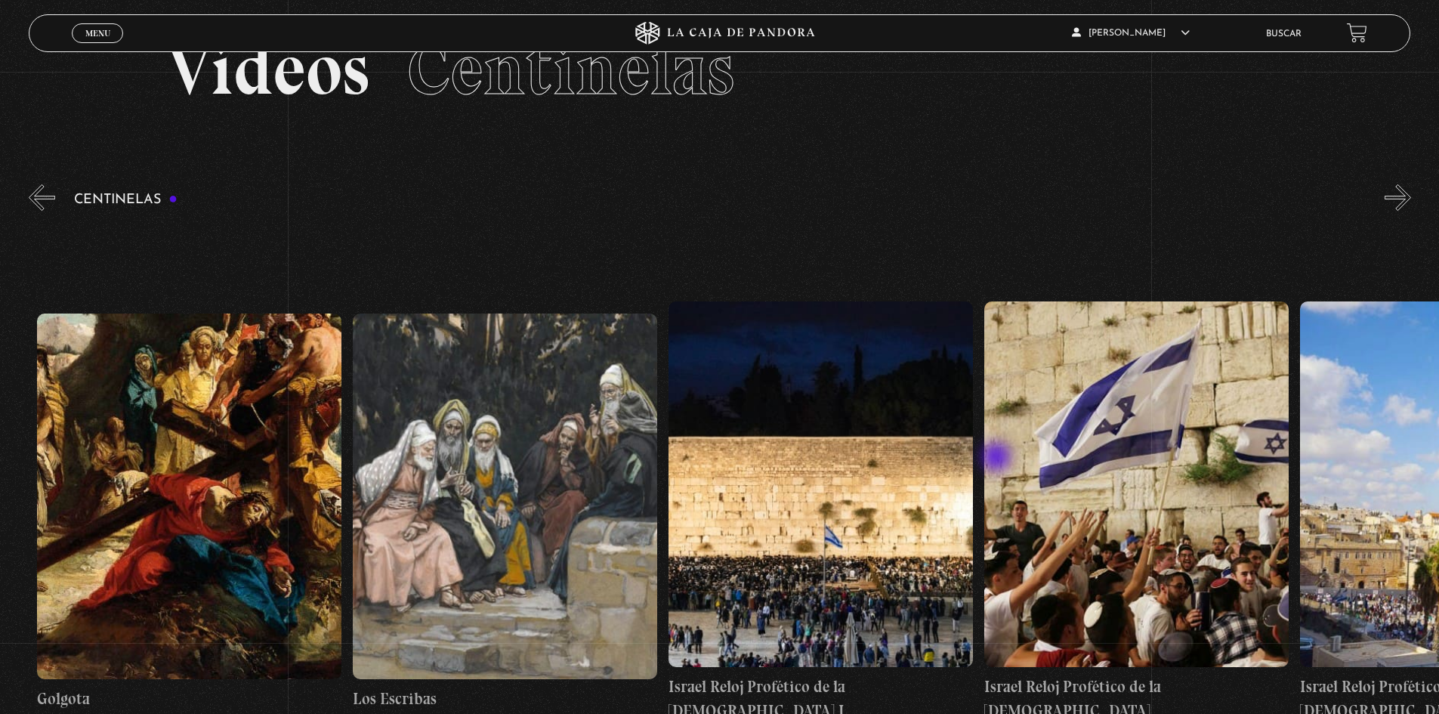
scroll to position [0, 35546]
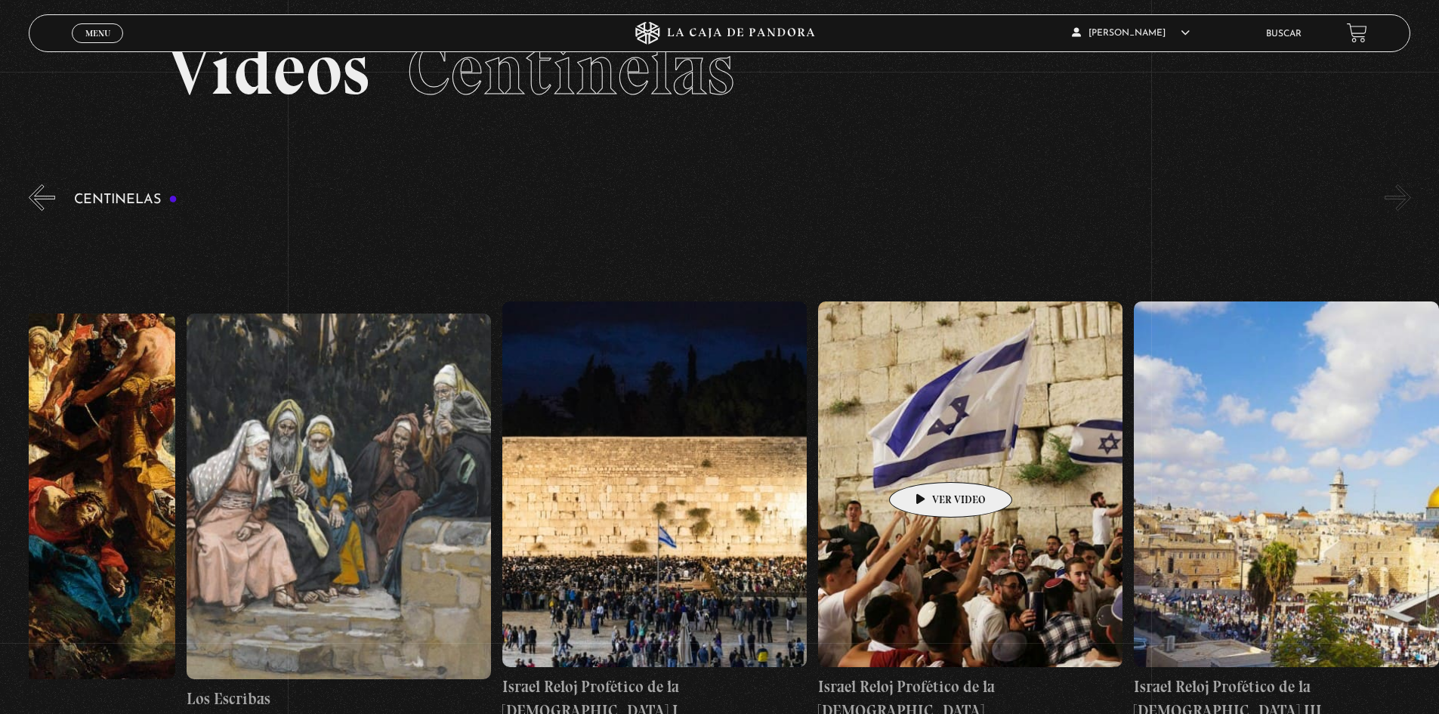
drag, startPoint x: 1012, startPoint y: 459, endPoint x: 927, endPoint y: 459, distance: 85.4
drag, startPoint x: 1068, startPoint y: 450, endPoint x: 823, endPoint y: 467, distance: 246.1
click at [823, 467] on figure at bounding box center [970, 484] width 304 height 366
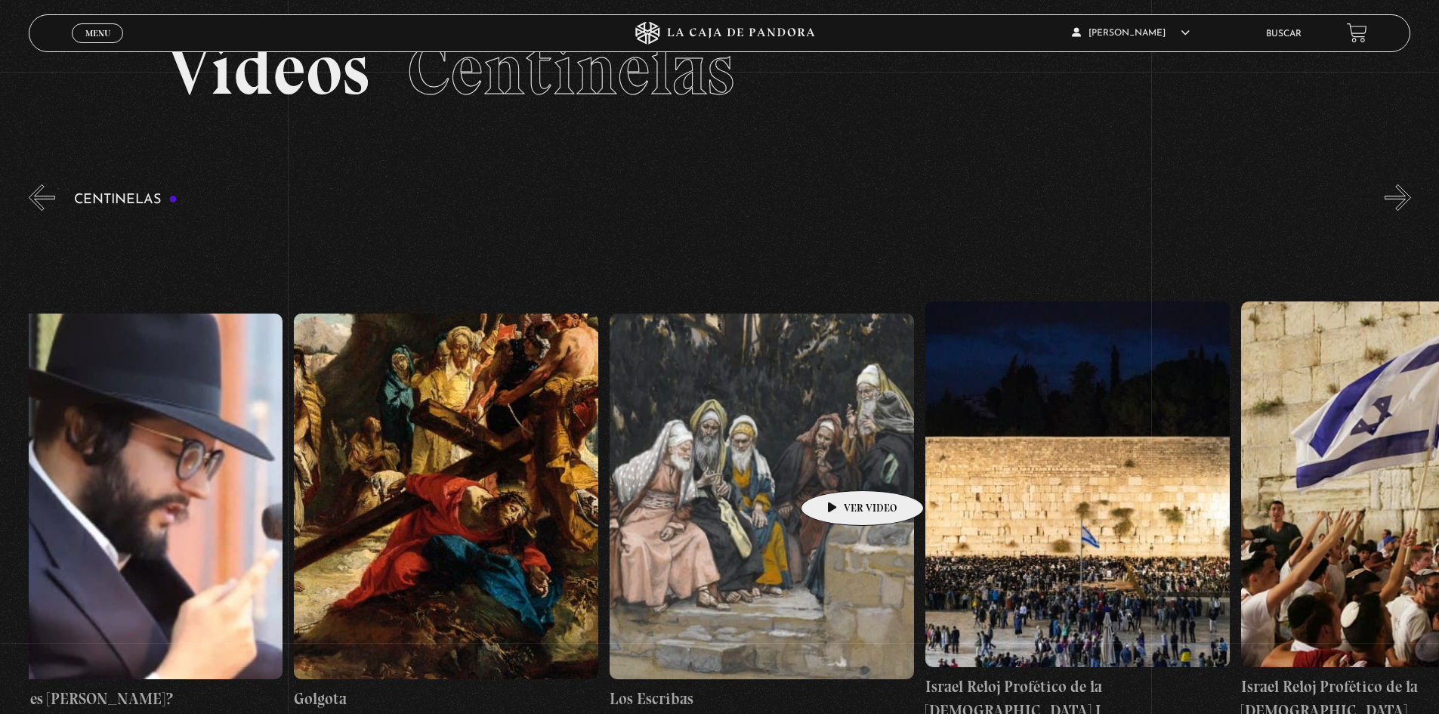
drag, startPoint x: 766, startPoint y: 467, endPoint x: 867, endPoint y: 466, distance: 100.5
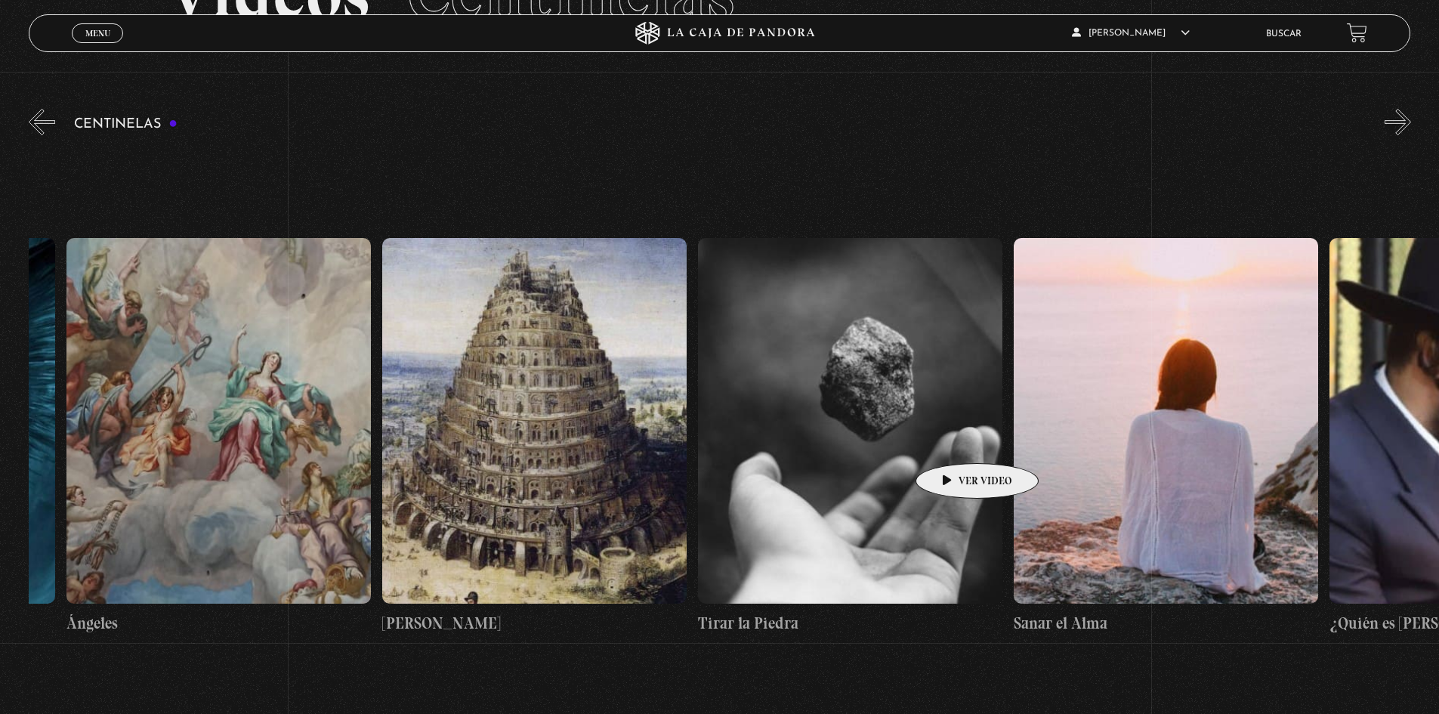
scroll to position [0, 33755]
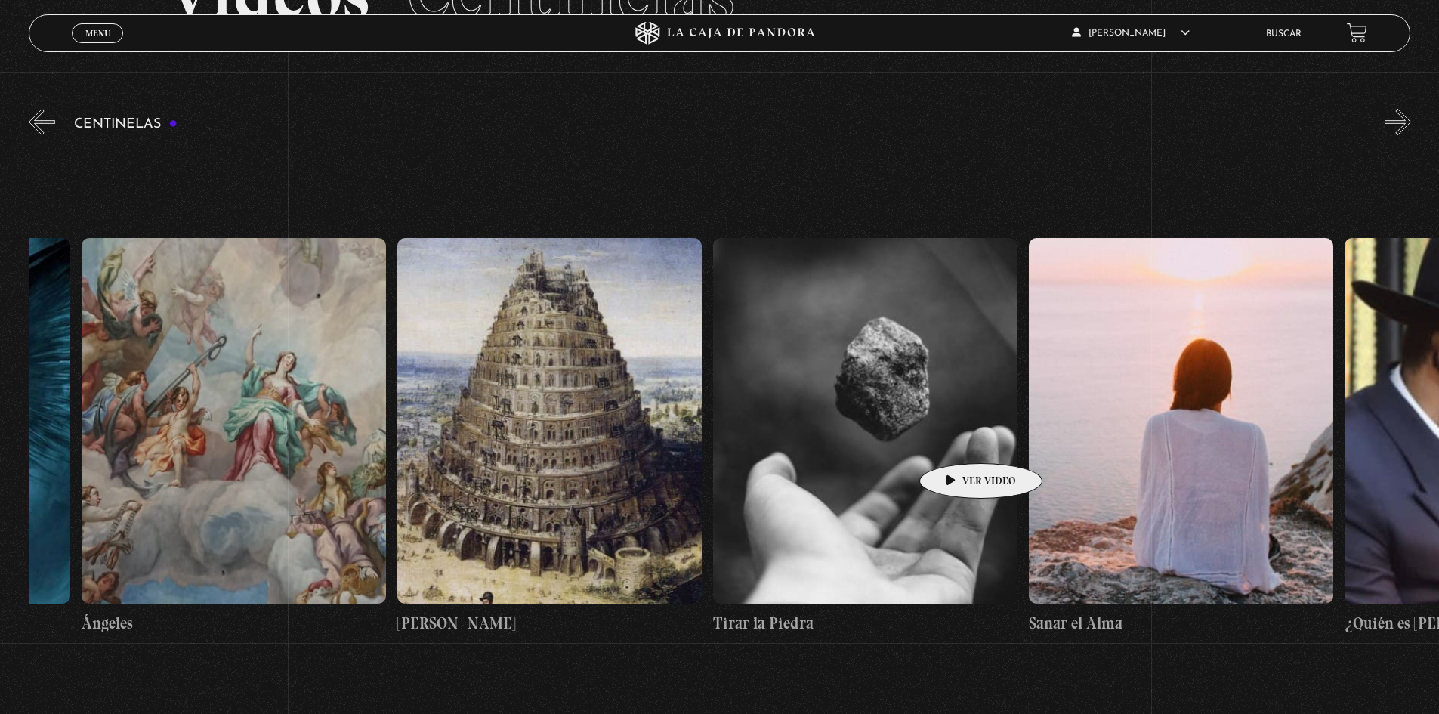
drag, startPoint x: 700, startPoint y: 439, endPoint x: 957, endPoint y: 440, distance: 257.6
click at [1290, 27] on li "Buscar" at bounding box center [1284, 33] width 36 height 23
click at [1300, 27] on li "Buscar" at bounding box center [1284, 33] width 36 height 23
click at [1301, 31] on link "Buscar" at bounding box center [1284, 33] width 36 height 9
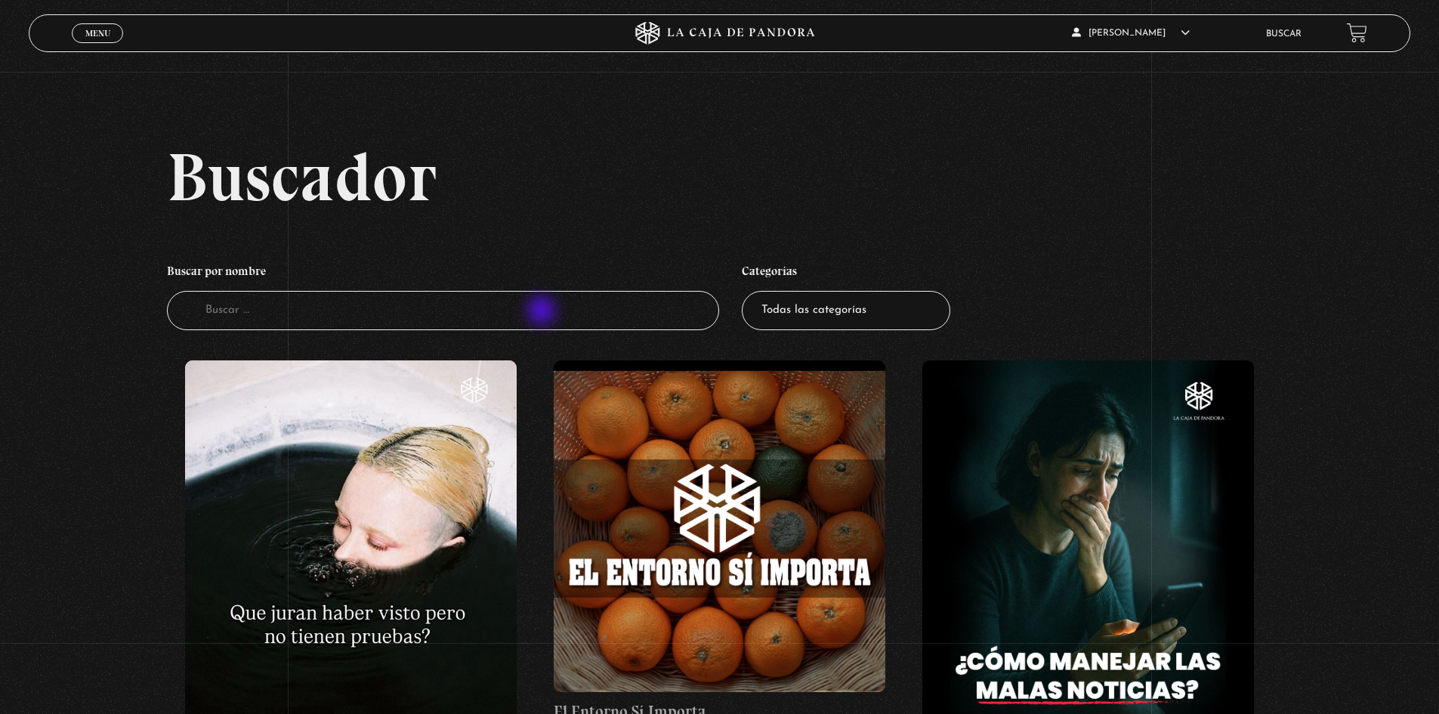
click at [543, 311] on input "Buscador" at bounding box center [443, 311] width 553 height 40
type input "144"
click at [861, 307] on select "Todas las categorías 11:11 Humanitario (1) Amo los Lunes (4) Análisis de series…" at bounding box center [846, 311] width 209 height 40
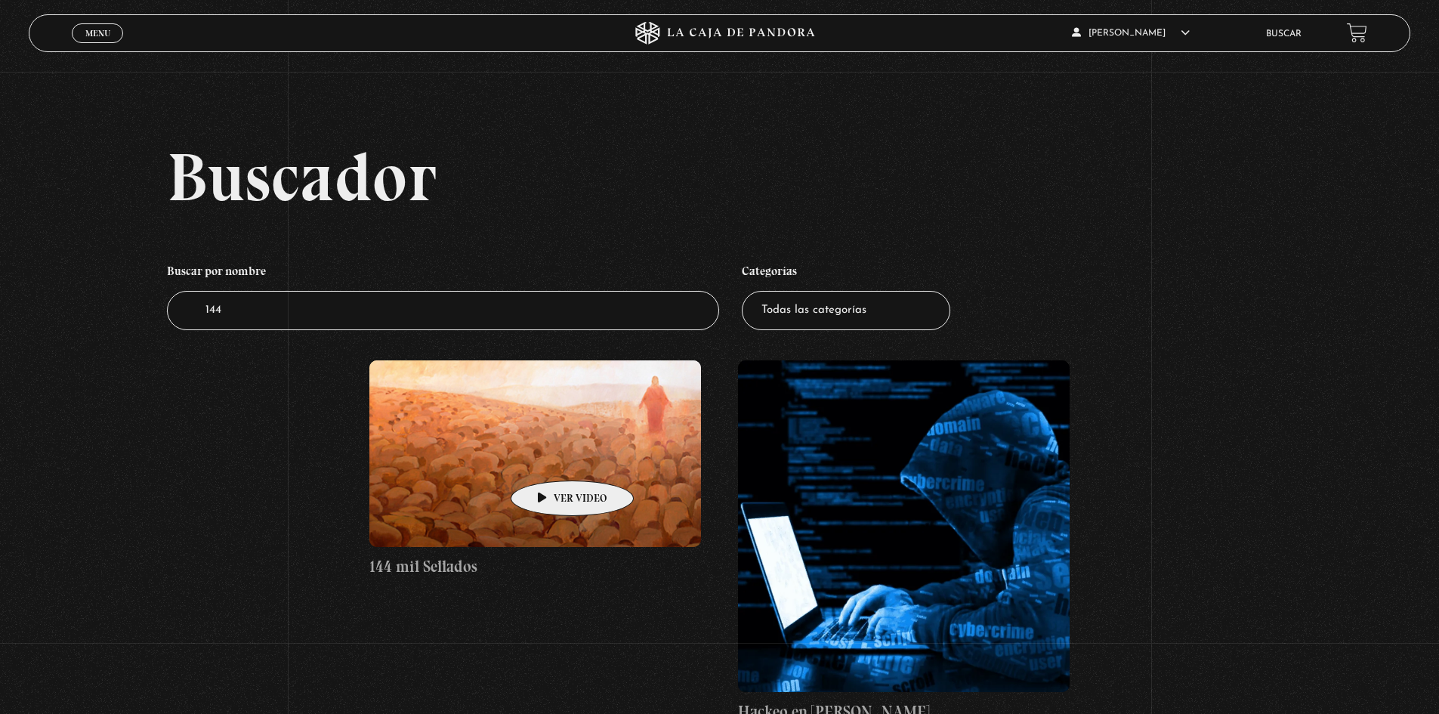
click at [542, 454] on figure at bounding box center [535, 453] width 332 height 187
